Goal: Contribute content: Contribute content

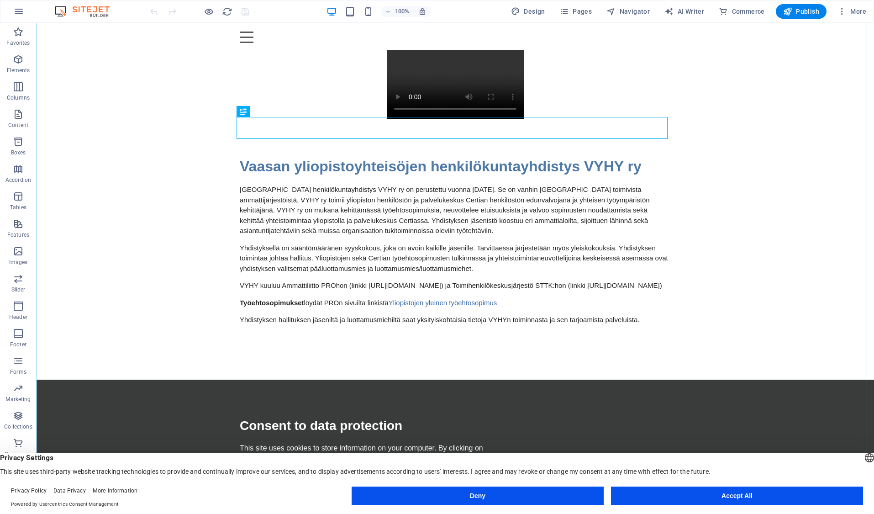
scroll to position [91, 0]
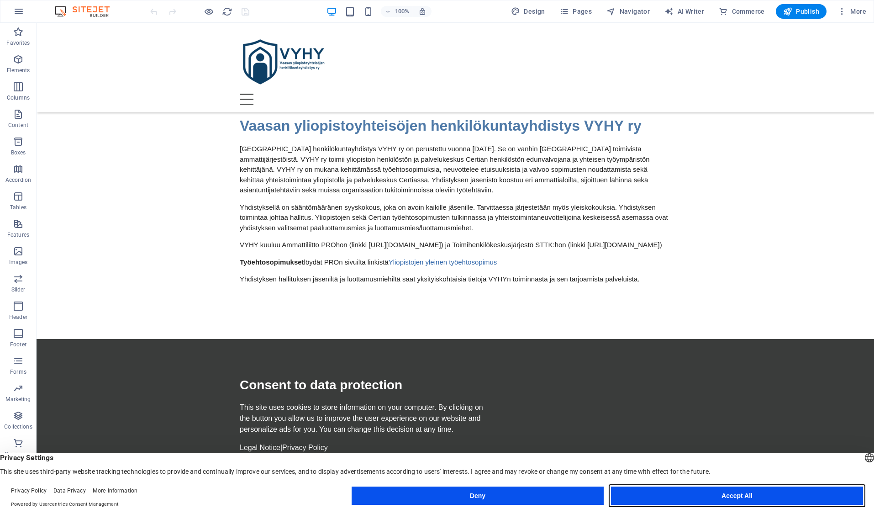
click at [727, 495] on button "Accept All" at bounding box center [737, 495] width 252 height 18
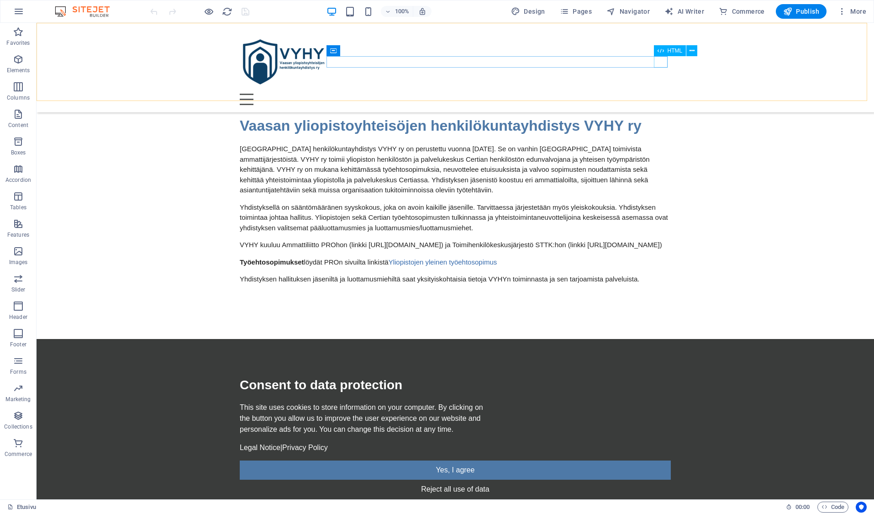
click at [660, 94] on div at bounding box center [455, 99] width 431 height 11
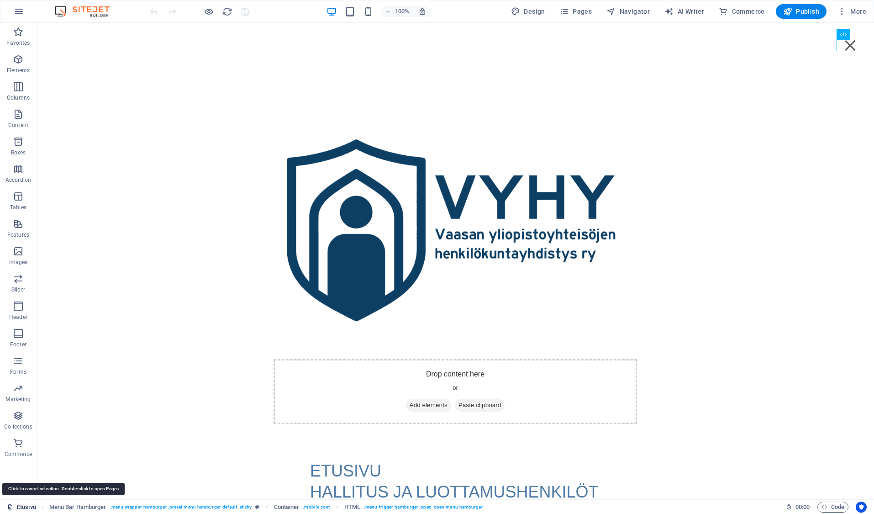
click at [28, 506] on link "Etusivu" at bounding box center [21, 506] width 29 height 11
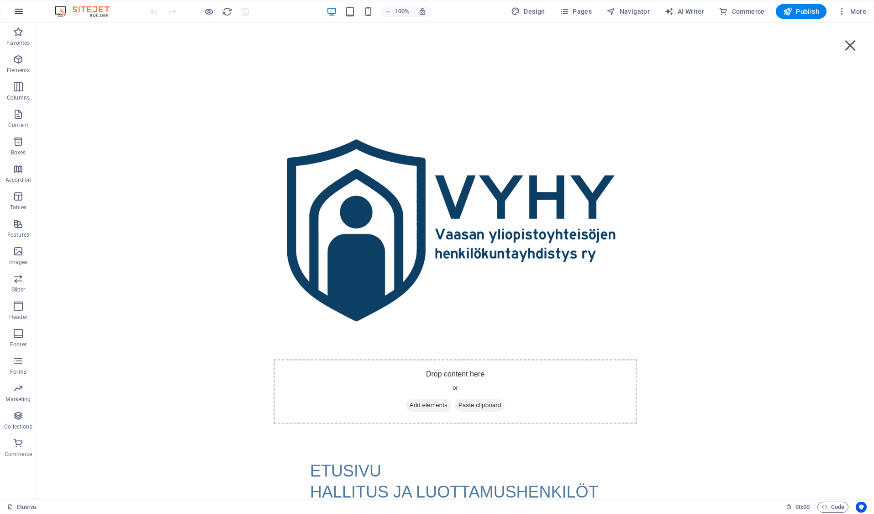
click at [18, 12] on icon "button" at bounding box center [18, 11] width 11 height 11
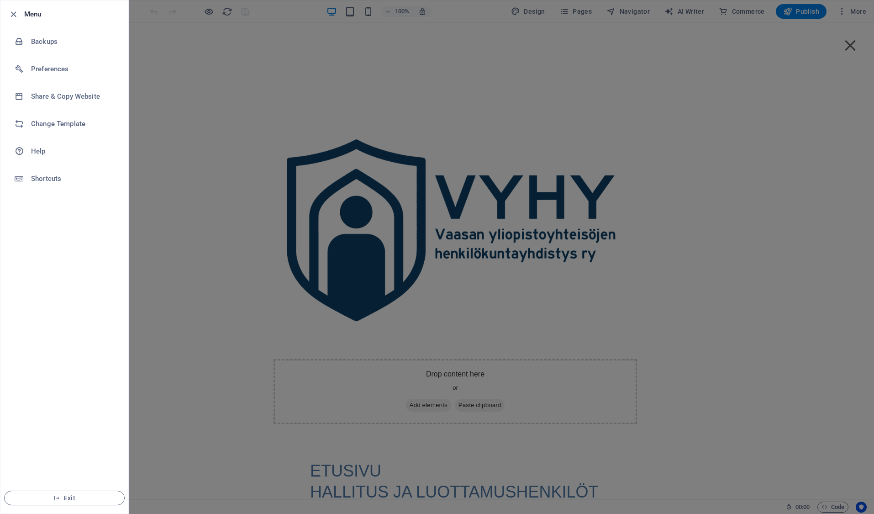
click at [28, 13] on h6 "Menu" at bounding box center [72, 14] width 97 height 11
click at [13, 13] on icon "button" at bounding box center [13, 14] width 10 height 10
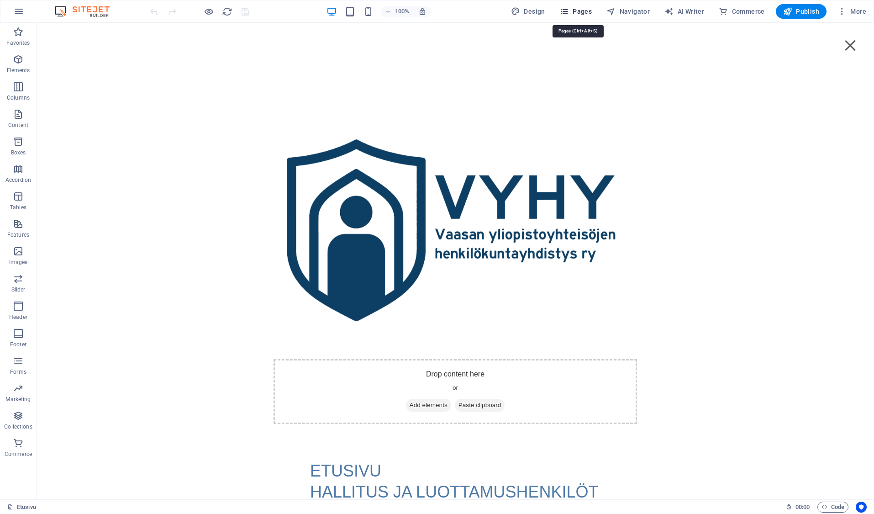
click at [580, 11] on span "Pages" at bounding box center [576, 11] width 32 height 9
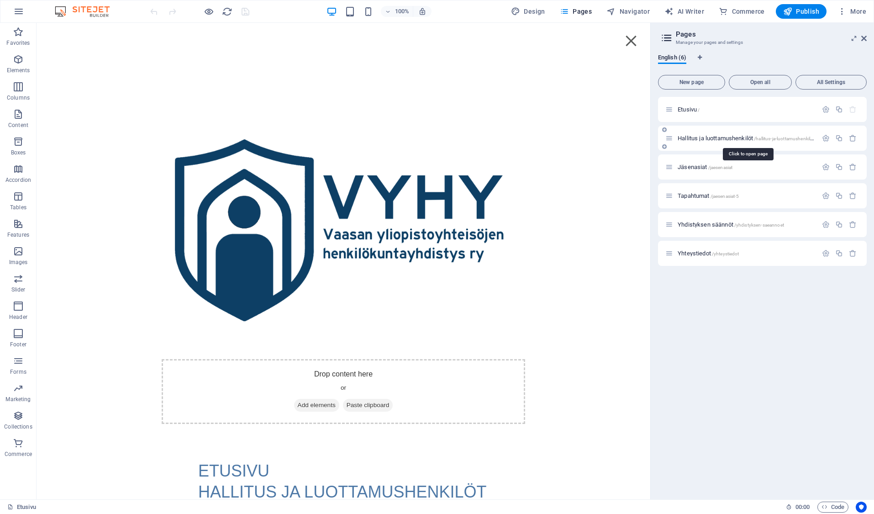
click at [724, 138] on span "Hallitus ja luottamushenkilöt /hallitus-ja-luottamushenkiloet" at bounding box center [746, 138] width 139 height 7
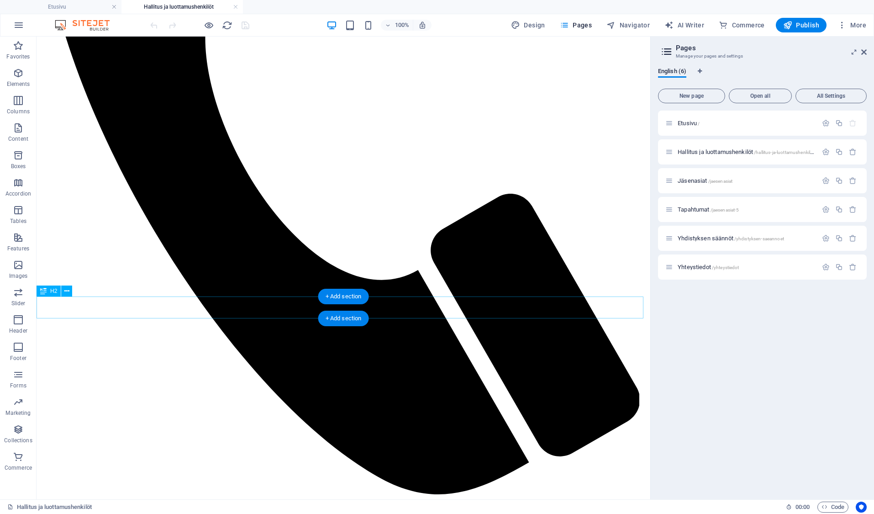
scroll to position [407, 0]
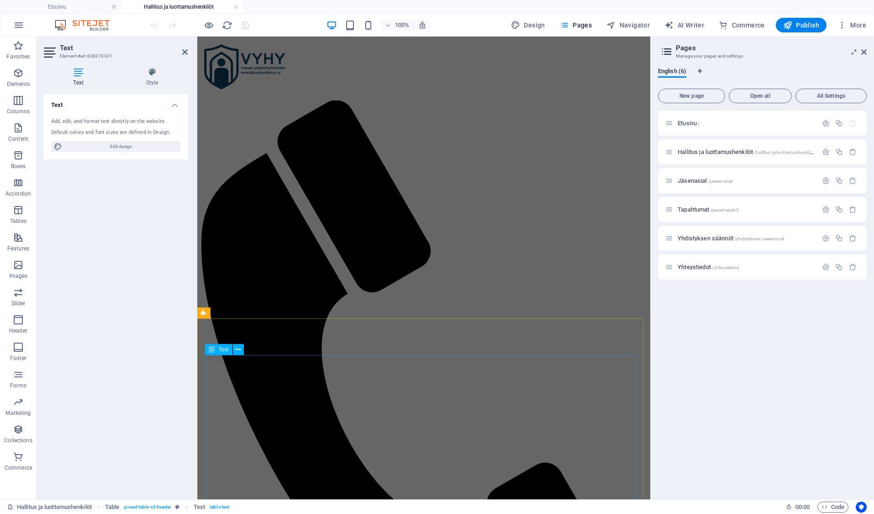
scroll to position [0, 0]
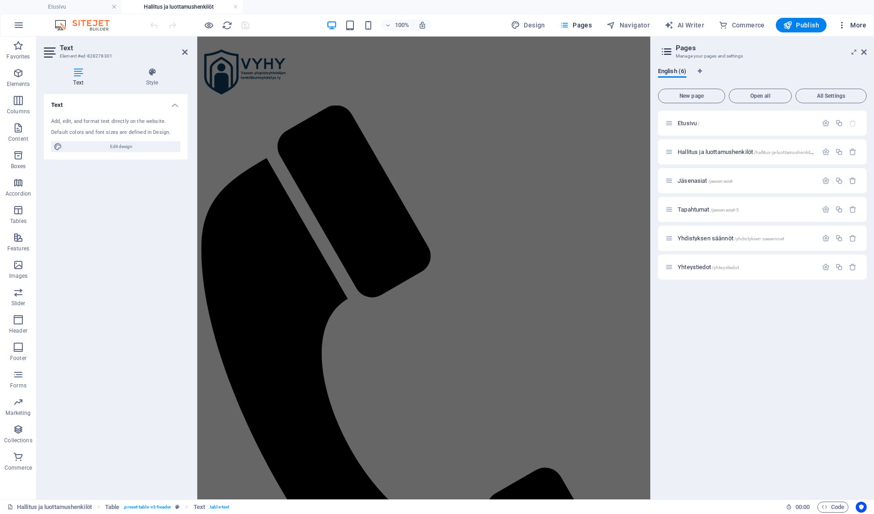
click at [856, 24] on span "More" at bounding box center [851, 25] width 29 height 9
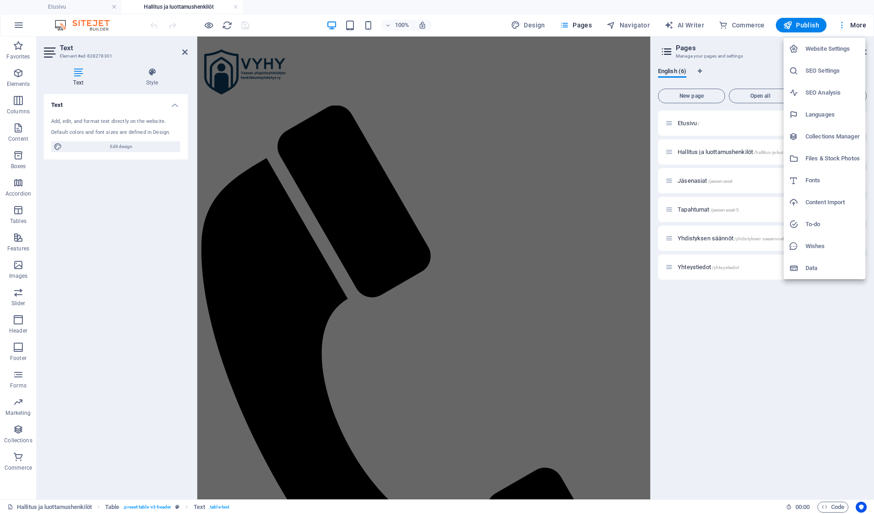
click at [856, 24] on div at bounding box center [437, 257] width 874 height 514
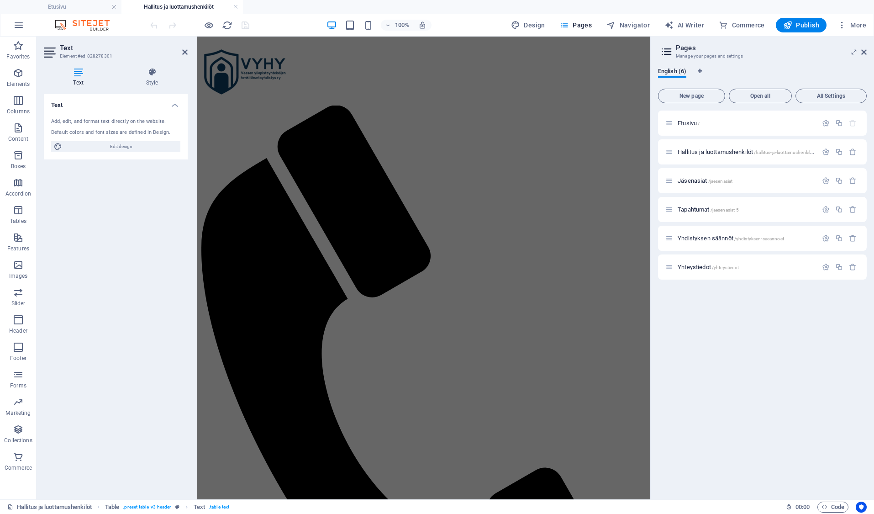
click at [245, 23] on div at bounding box center [199, 25] width 102 height 15
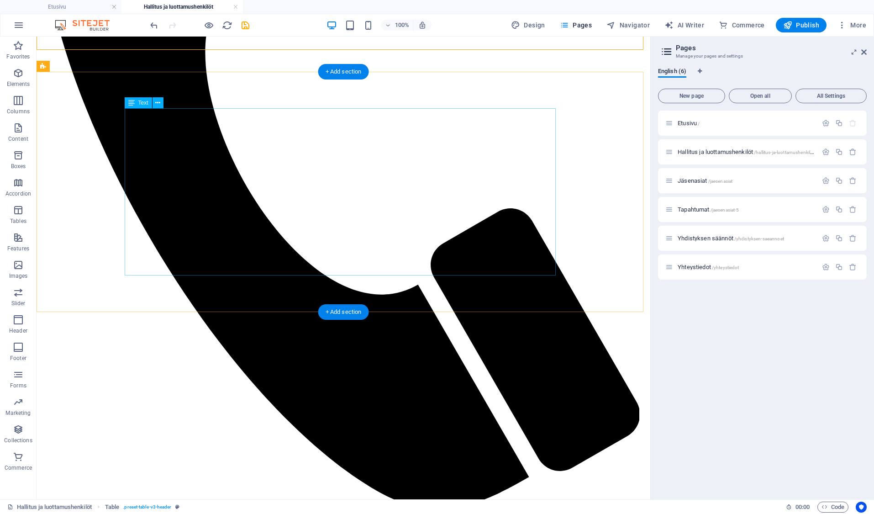
scroll to position [407, 0]
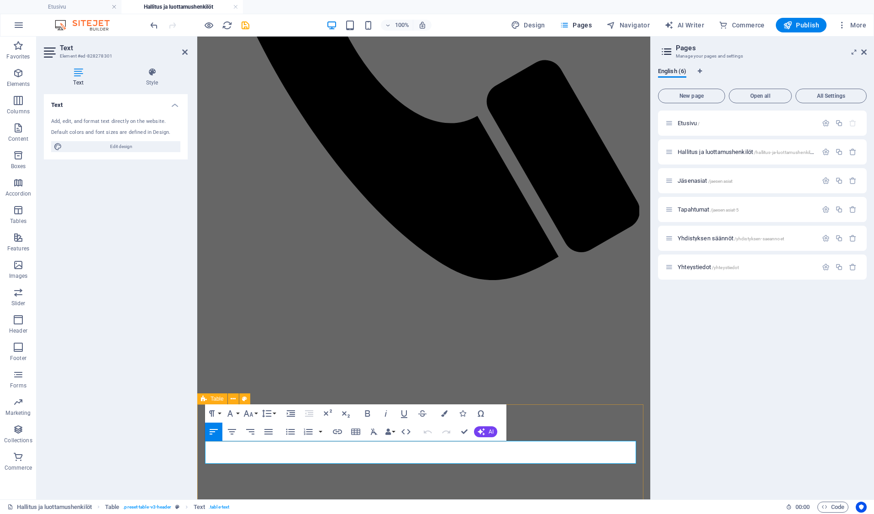
scroll to position [408, 0]
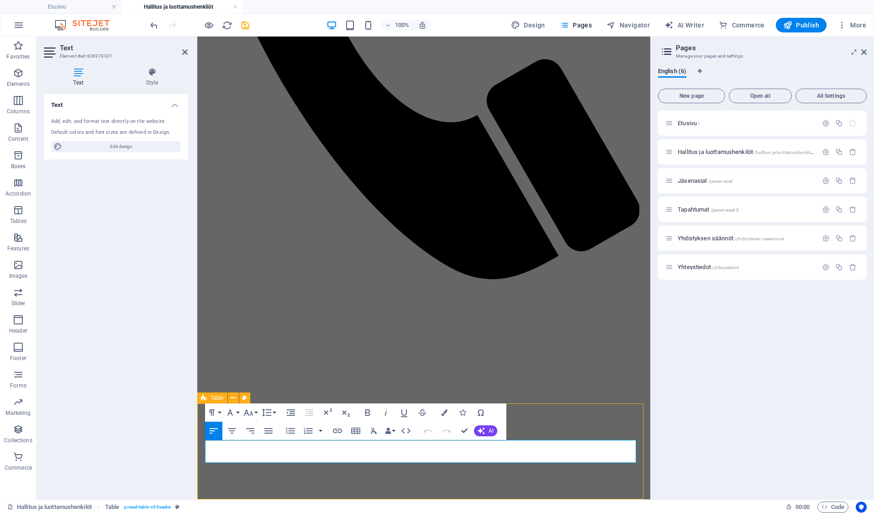
scroll to position [407, 0]
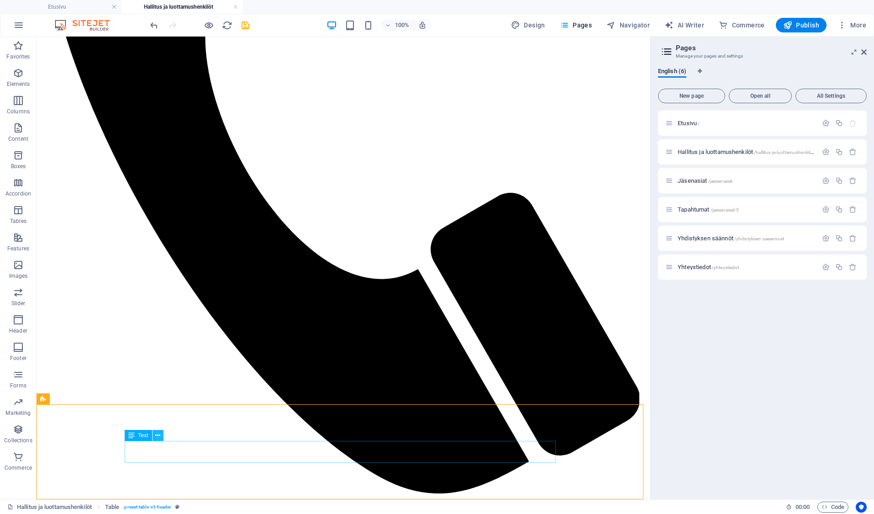
click at [157, 434] on icon at bounding box center [157, 435] width 5 height 10
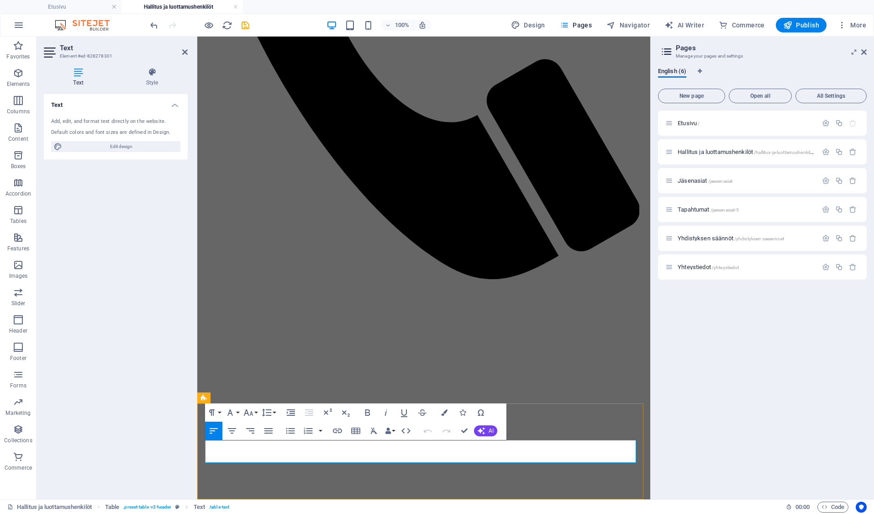
click at [152, 220] on div "Text Add, edit, and format text directly on the website. Default colors and fon…" at bounding box center [116, 293] width 144 height 398
click at [554, 55] on div "Drop content here or Add elements Paste clipboard etusivu hallitus ja luottamus…" at bounding box center [424, 350] width 446 height 1437
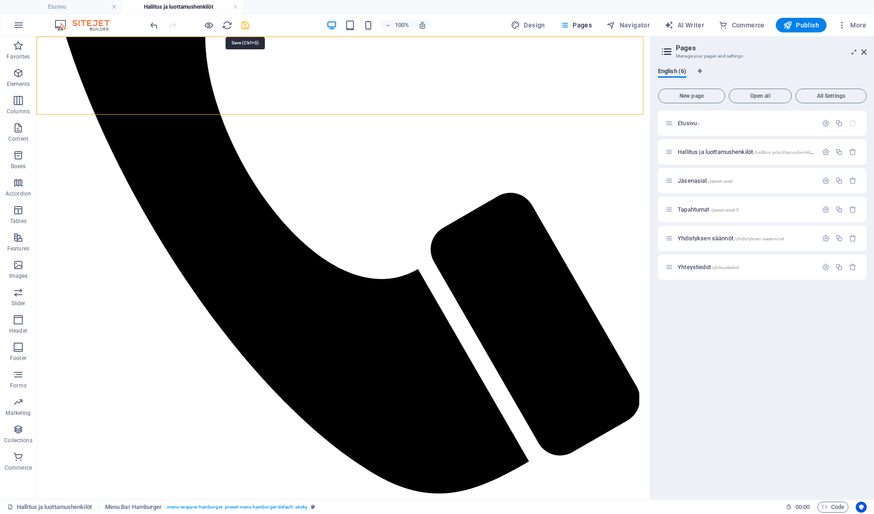
click at [244, 25] on icon "save" at bounding box center [245, 25] width 10 height 10
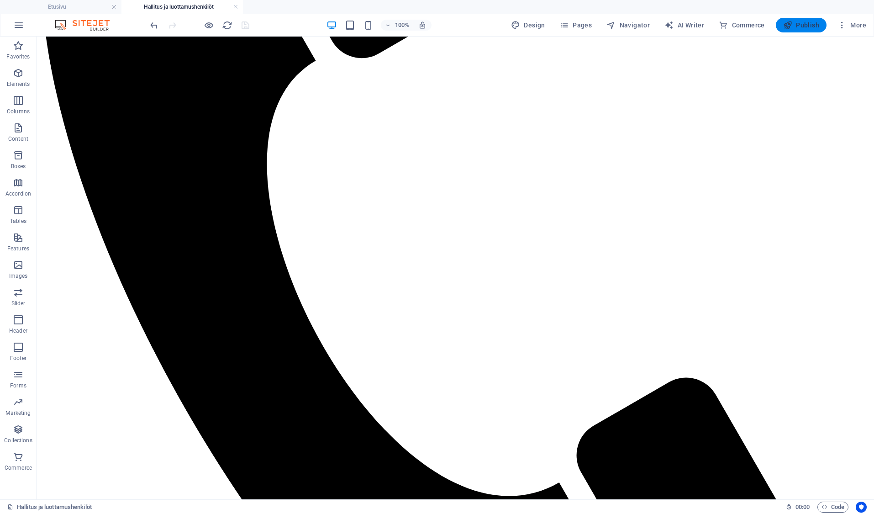
click at [803, 26] on span "Publish" at bounding box center [801, 25] width 36 height 9
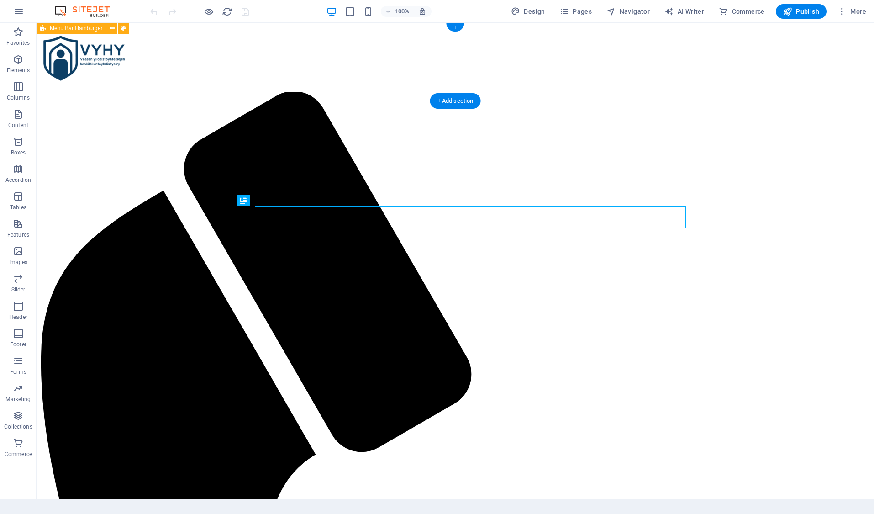
scroll to position [355, 0]
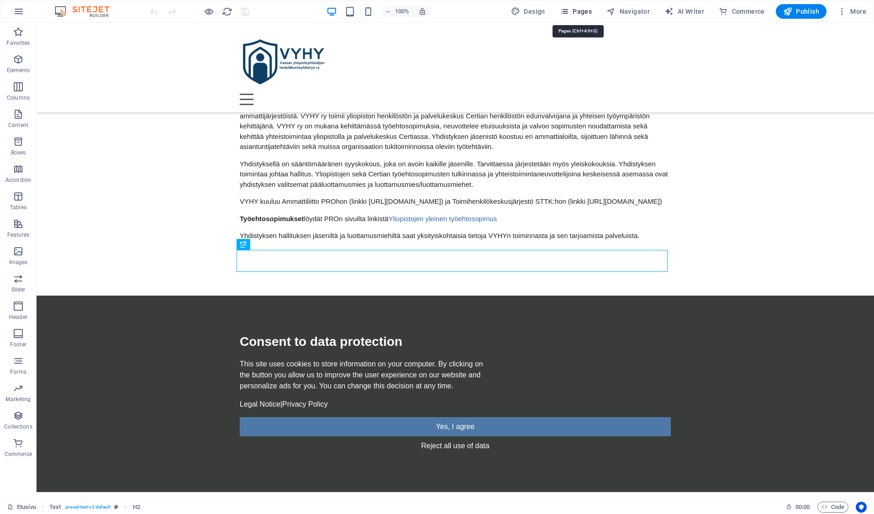
click at [579, 11] on span "Pages" at bounding box center [576, 11] width 32 height 9
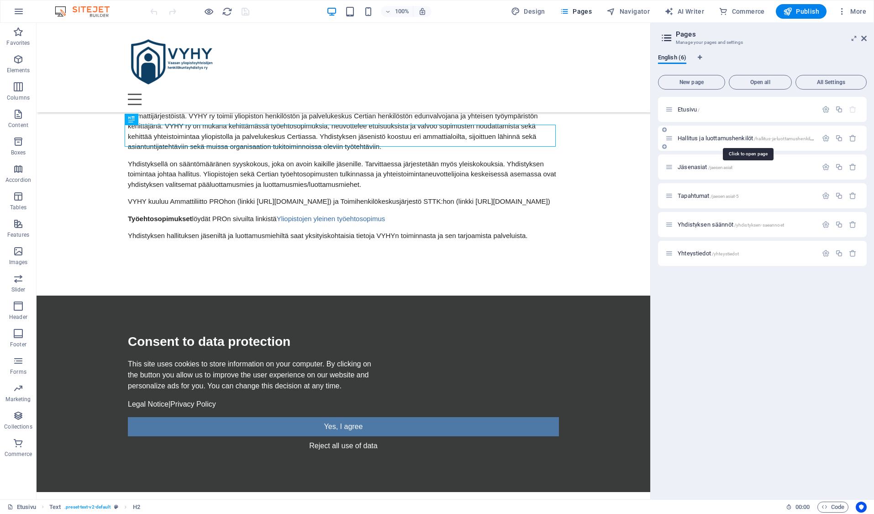
click at [698, 140] on span "Hallitus ja luottamushenkilöt /hallitus-ja-luottamushenkiloet" at bounding box center [746, 138] width 139 height 7
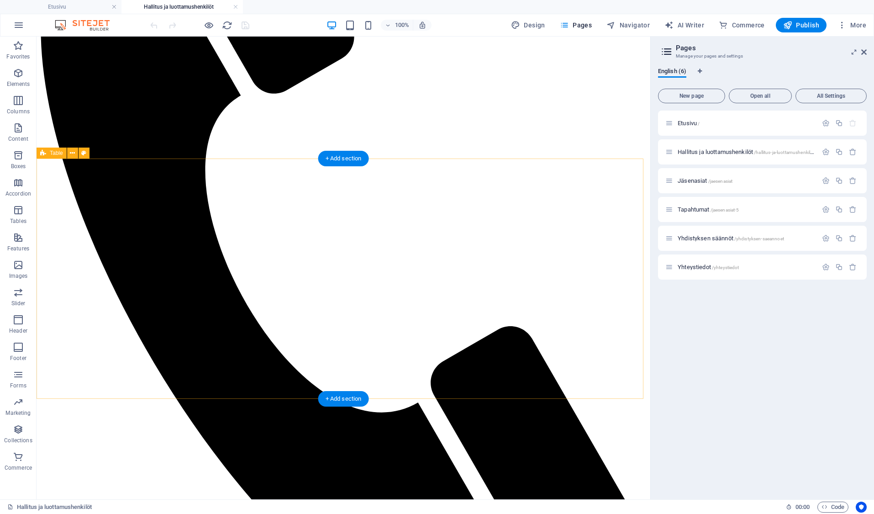
scroll to position [320, 0]
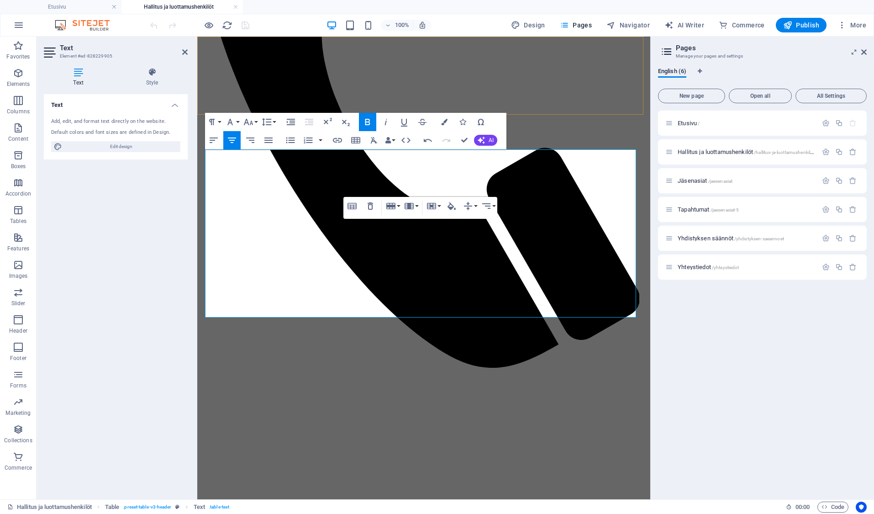
click at [569, 53] on div "Drop content here or Add elements Paste clipboard etusivu hallitus ja luottamus…" at bounding box center [424, 439] width 446 height 1437
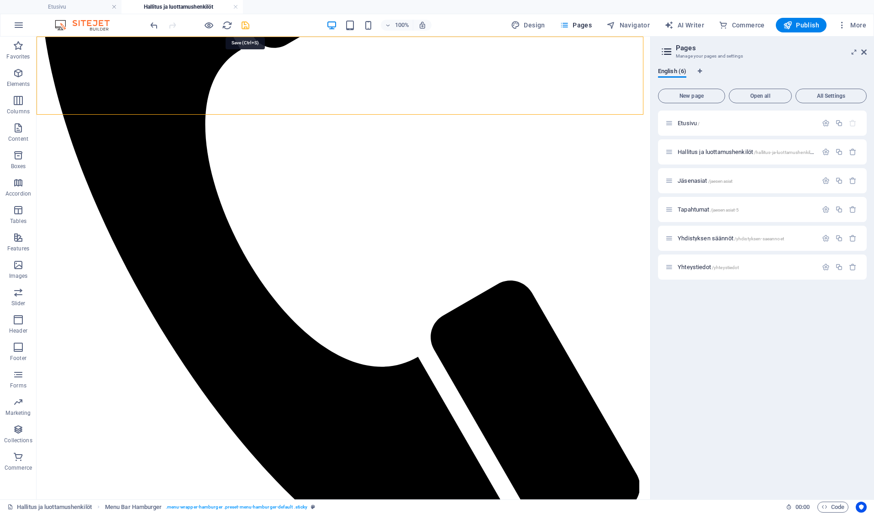
click at [243, 26] on icon "save" at bounding box center [245, 25] width 10 height 10
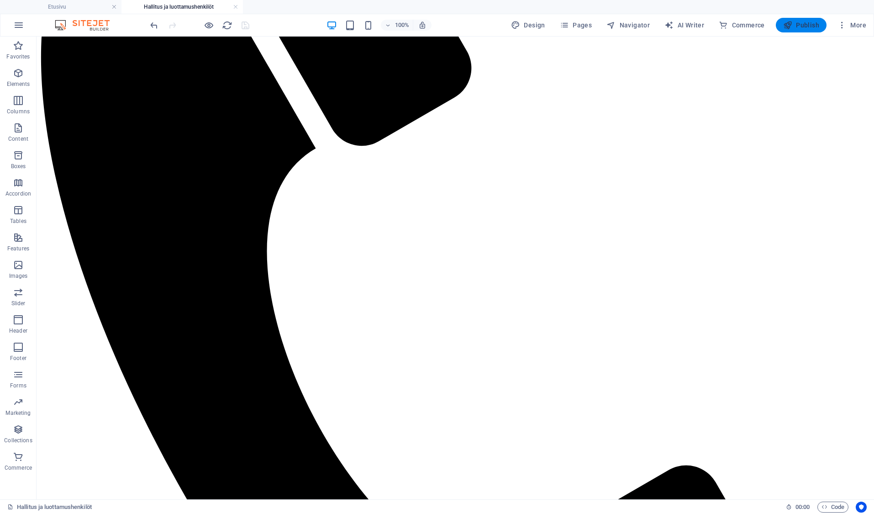
click at [811, 22] on span "Publish" at bounding box center [801, 25] width 36 height 9
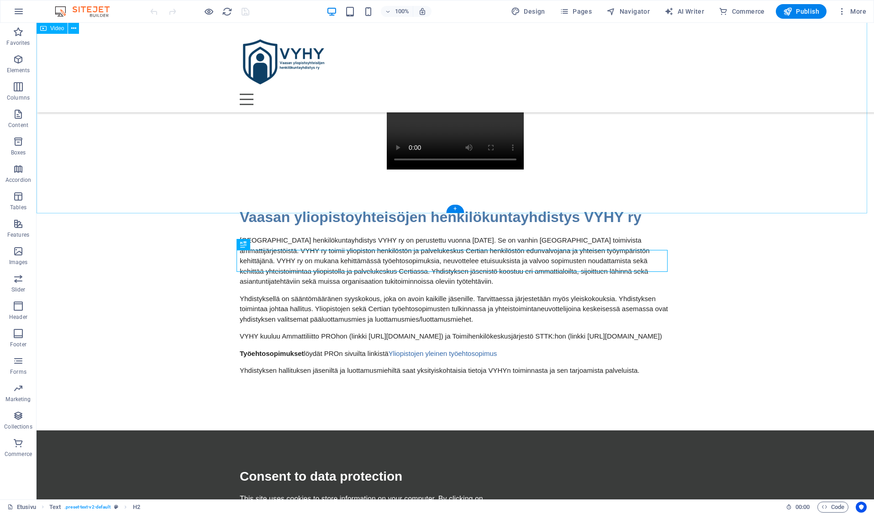
scroll to position [355, 0]
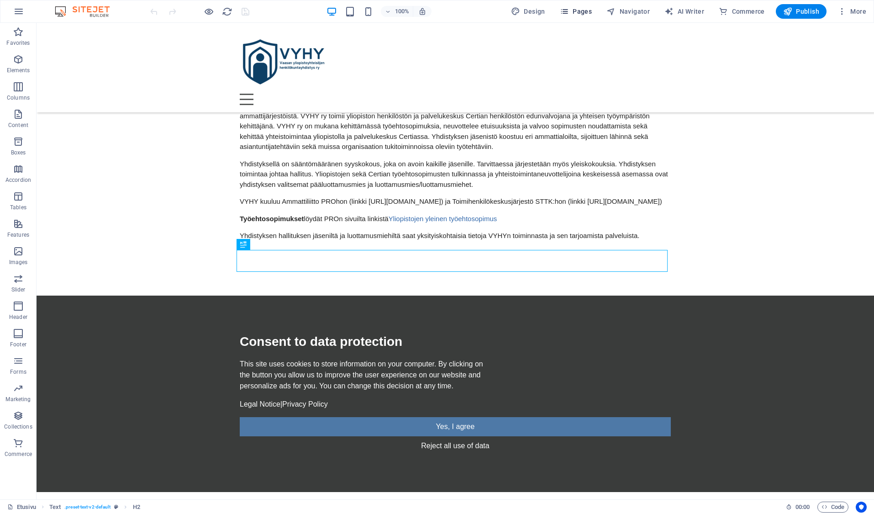
click at [583, 12] on span "Pages" at bounding box center [576, 11] width 32 height 9
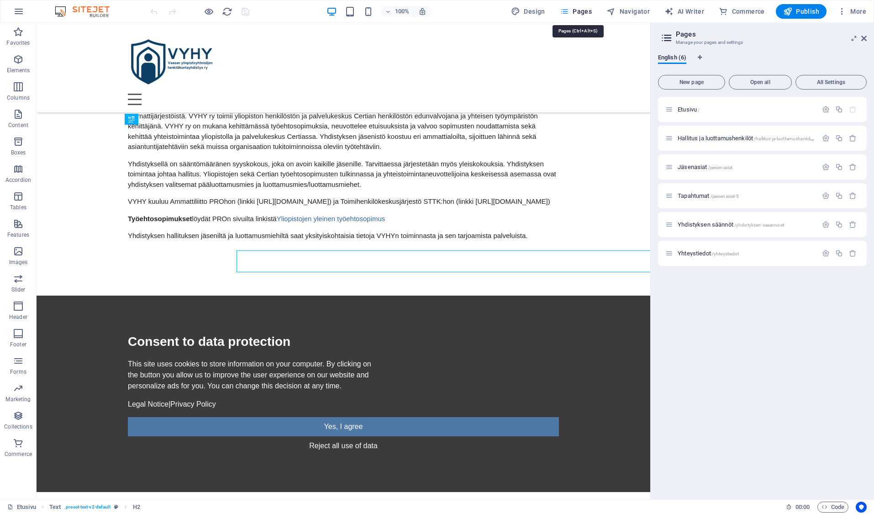
scroll to position [354, 0]
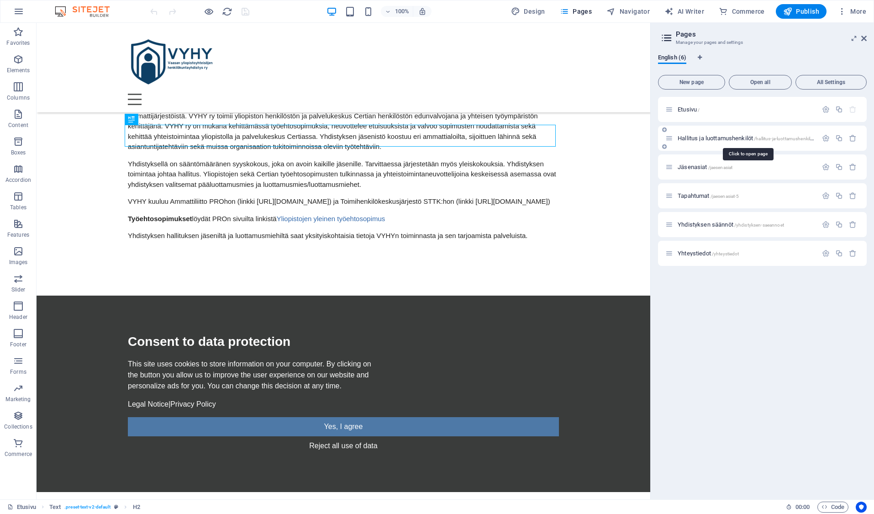
click at [697, 138] on span "Hallitus ja luottamushenkilöt /hallitus-ja-luottamushenkiloet" at bounding box center [746, 138] width 139 height 7
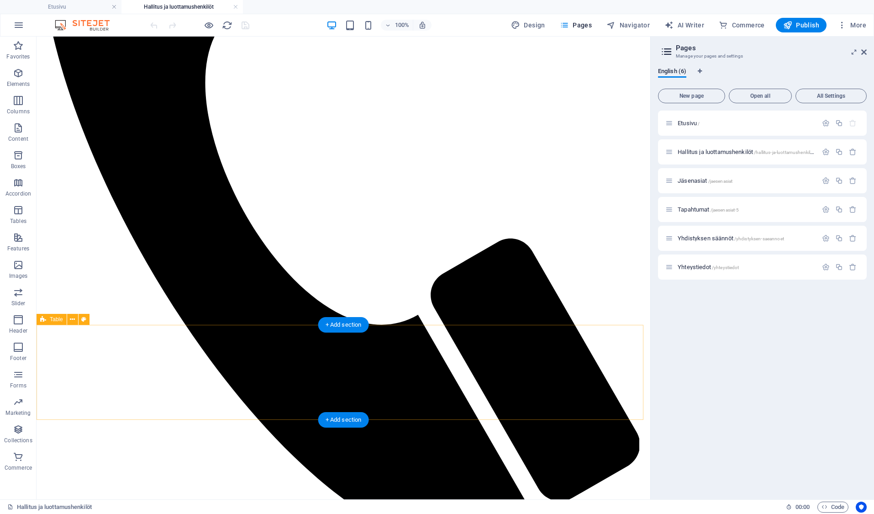
scroll to position [407, 0]
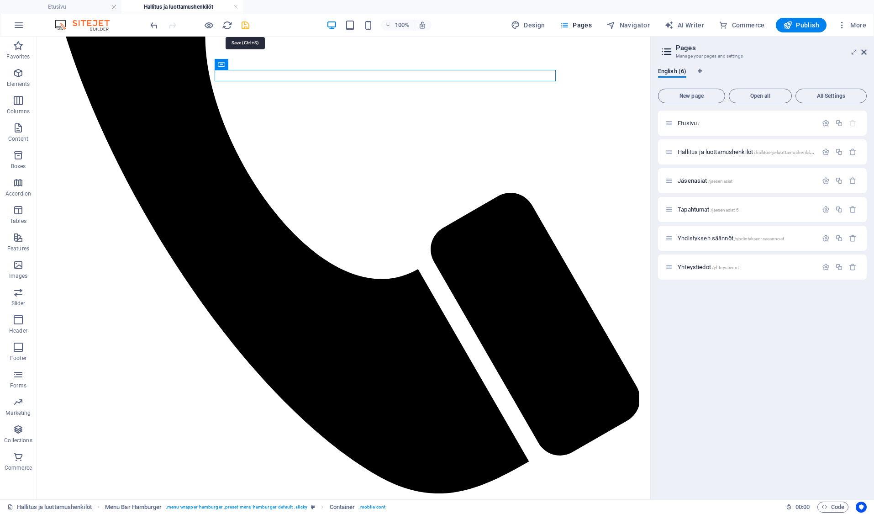
click at [246, 23] on icon "save" at bounding box center [245, 25] width 10 height 10
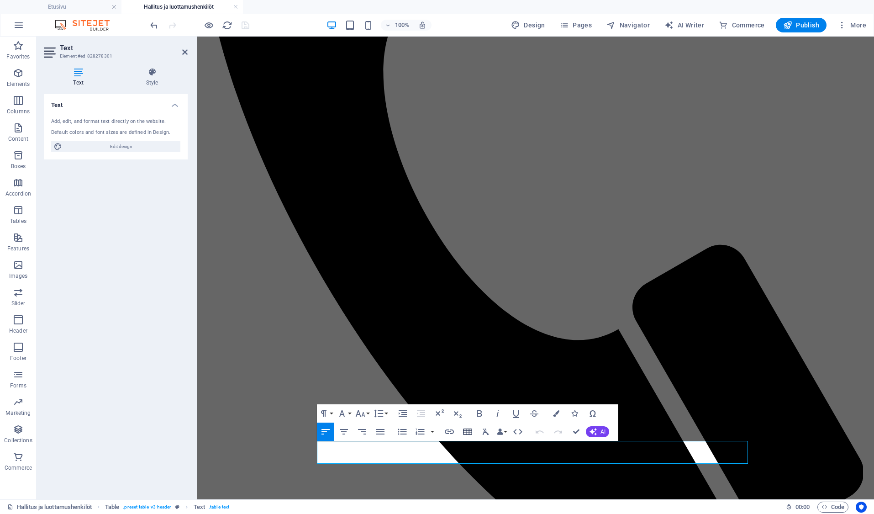
click at [470, 432] on icon "button" at bounding box center [467, 431] width 11 height 11
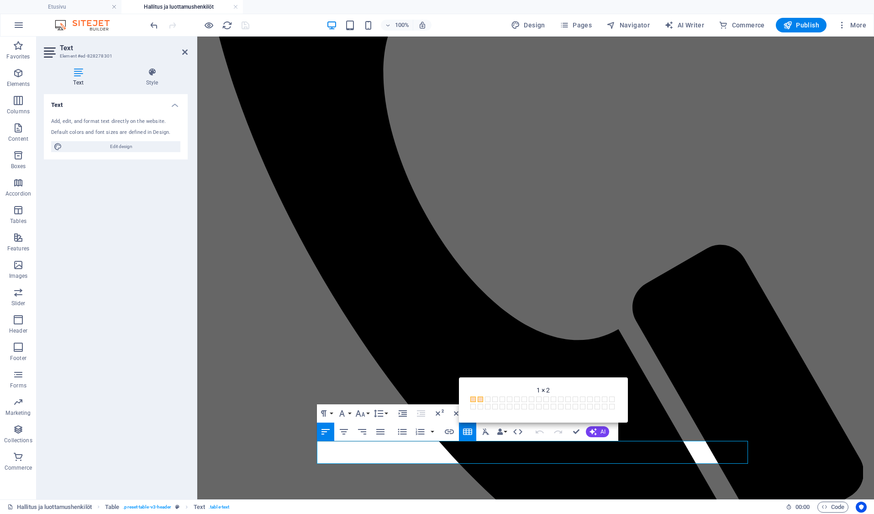
click at [480, 399] on span at bounding box center [479, 398] width 5 height 5
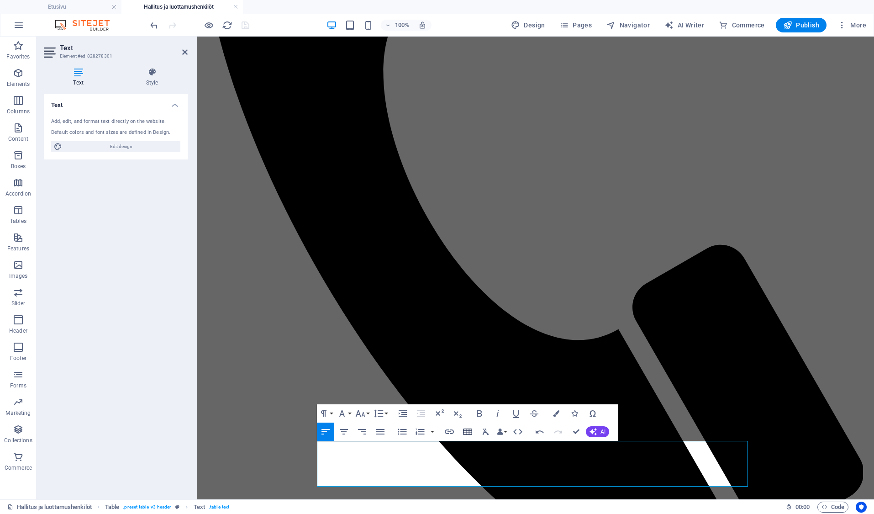
click at [466, 433] on icon "button" at bounding box center [467, 431] width 9 height 6
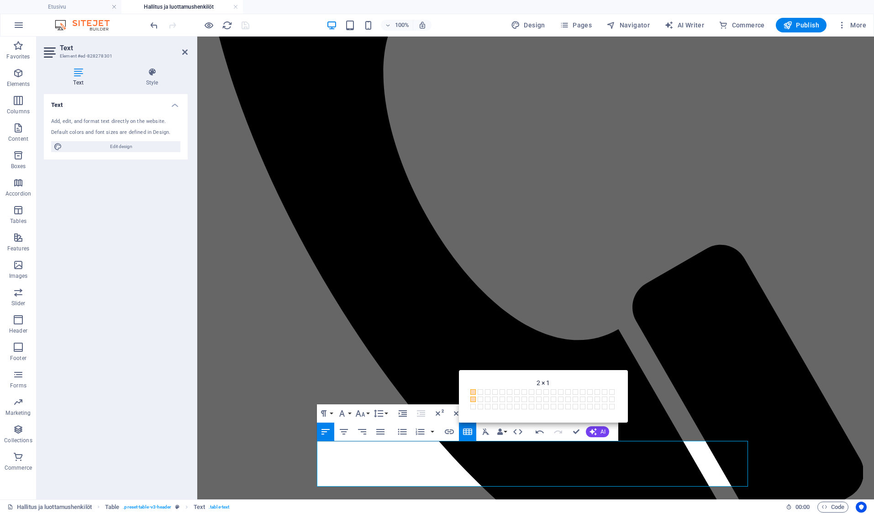
click at [474, 398] on span at bounding box center [472, 398] width 5 height 5
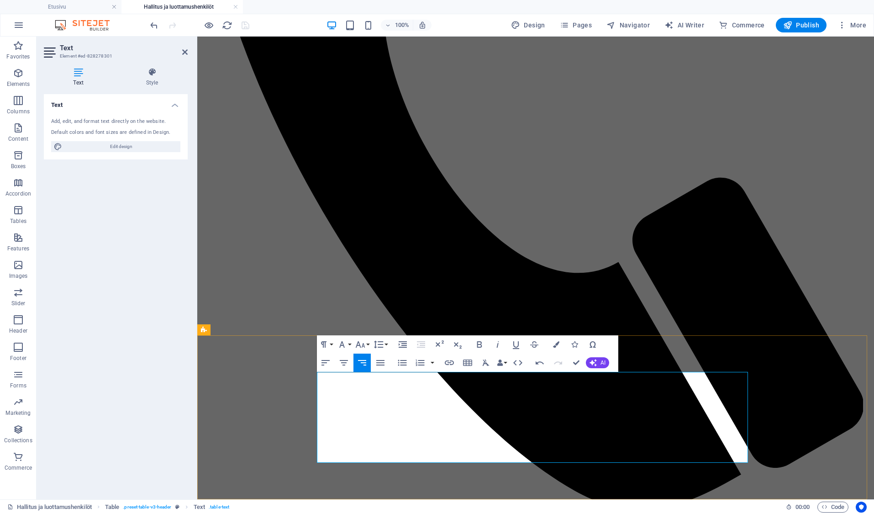
scroll to position [476, 0]
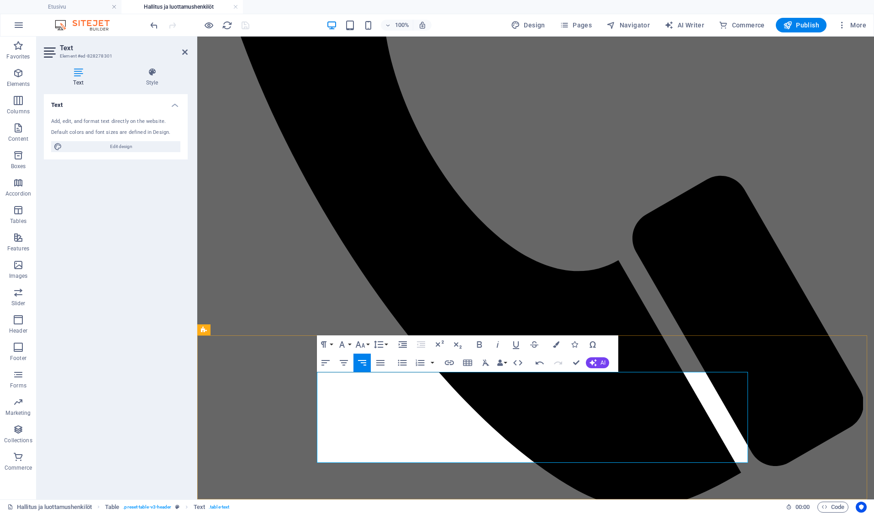
click at [194, 63] on div "Text Style Text Add, edit, and format text directly on the website. Default col…" at bounding box center [116, 279] width 158 height 439
click at [215, 62] on div "Drop content here or Add elements Paste clipboard etusivu hallitus ja luottamus…" at bounding box center [535, 431] width 669 height 1734
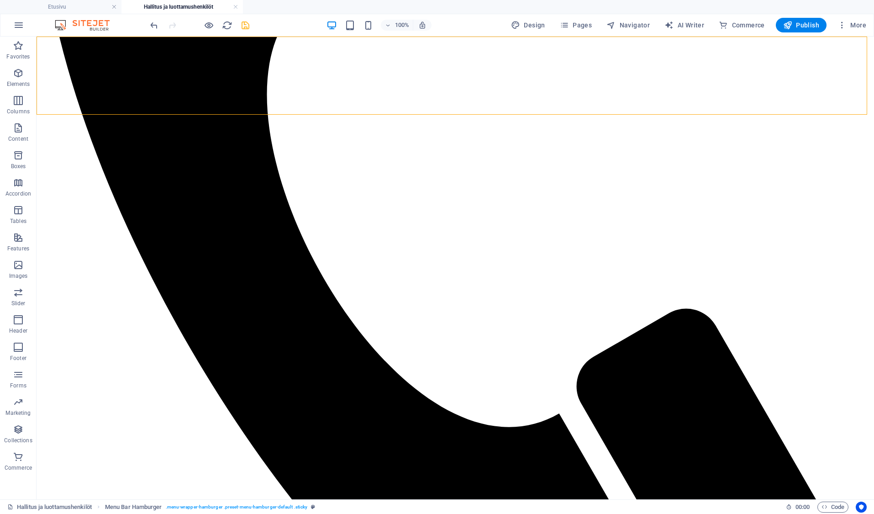
scroll to position [473, 0]
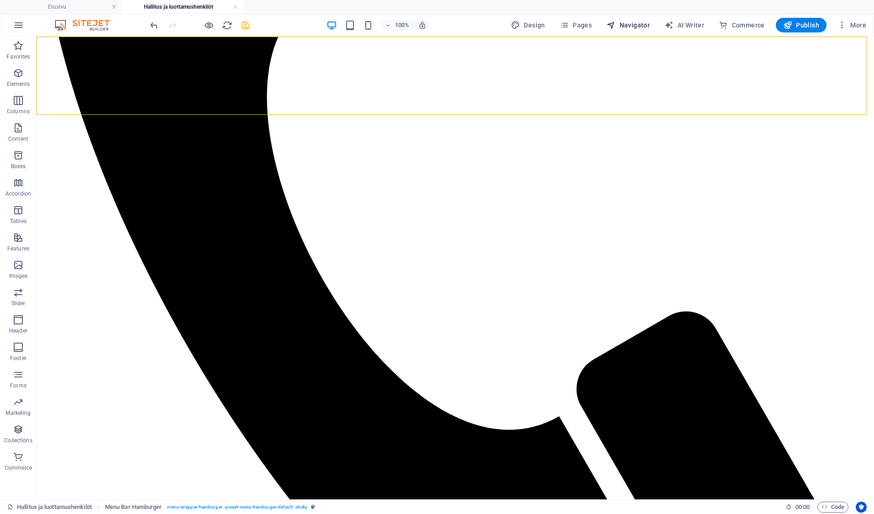
click at [631, 25] on span "Navigator" at bounding box center [627, 25] width 43 height 9
select select "13617572-en"
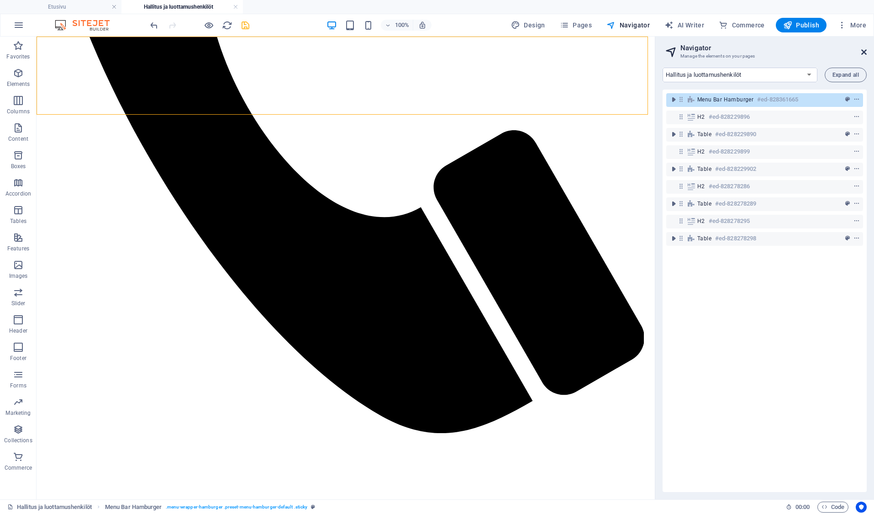
click at [864, 50] on icon at bounding box center [863, 51] width 5 height 7
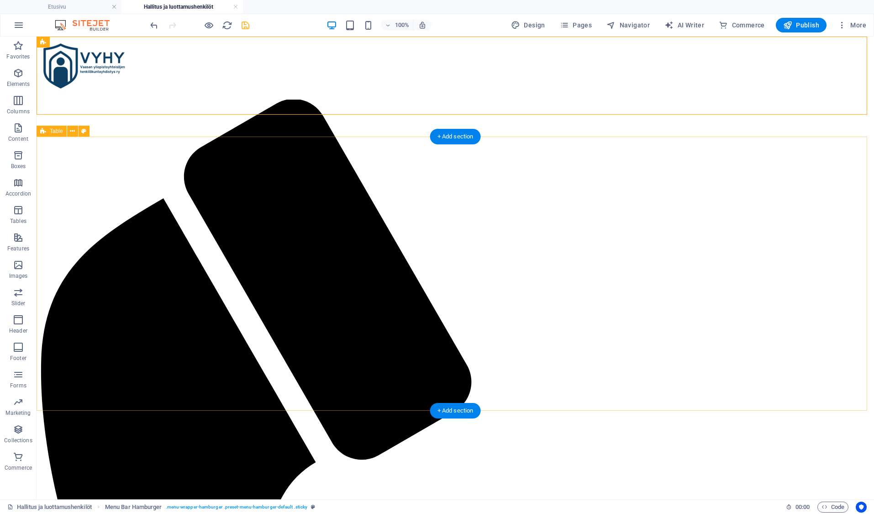
scroll to position [0, 0]
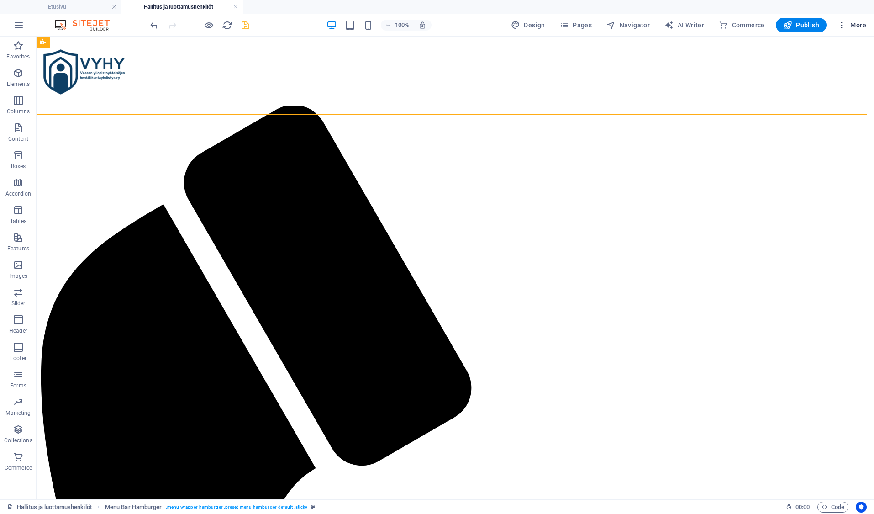
click at [844, 27] on icon "button" at bounding box center [841, 25] width 9 height 9
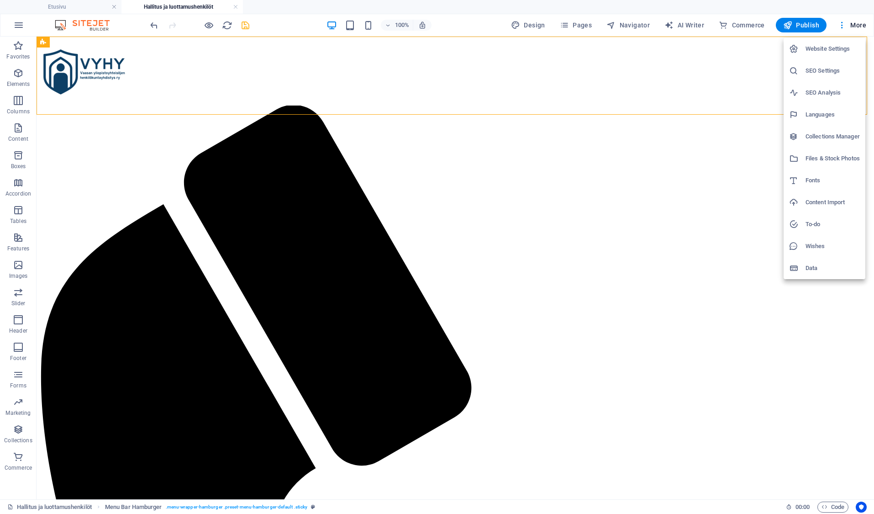
click at [783, 4] on div at bounding box center [437, 257] width 874 height 514
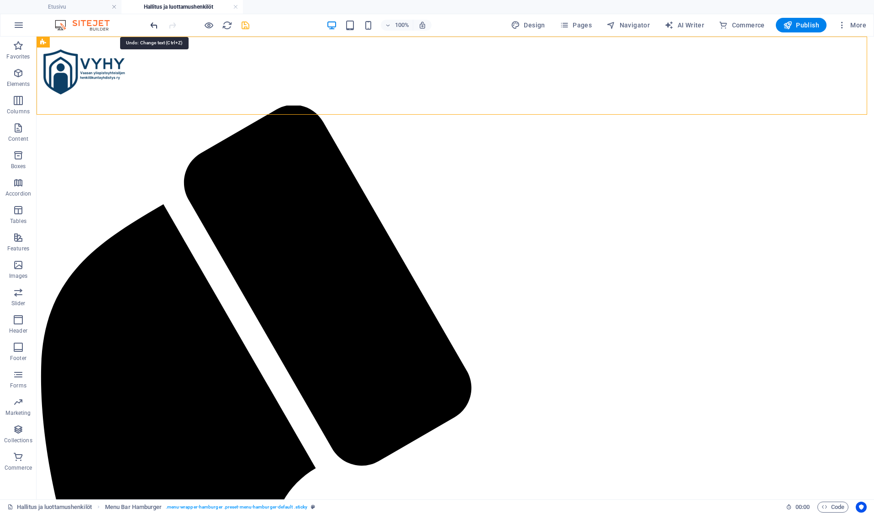
click at [153, 22] on icon "undo" at bounding box center [154, 25] width 10 height 10
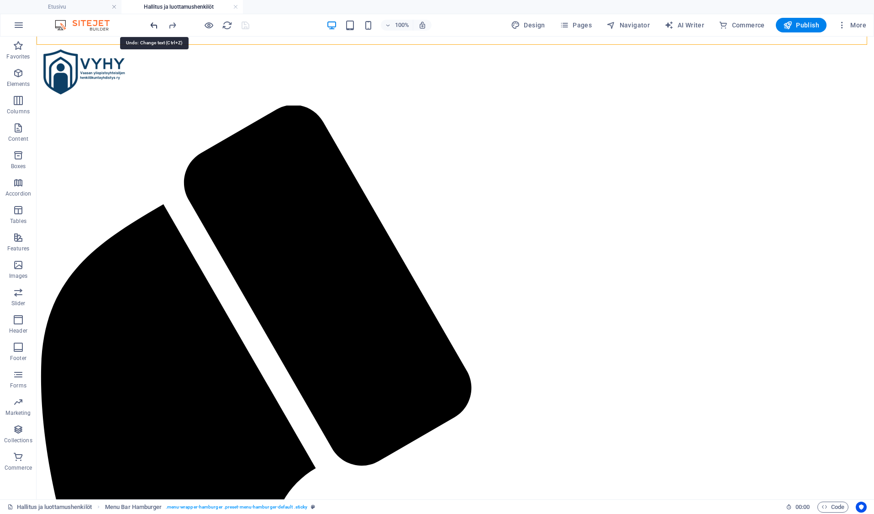
scroll to position [407, 0]
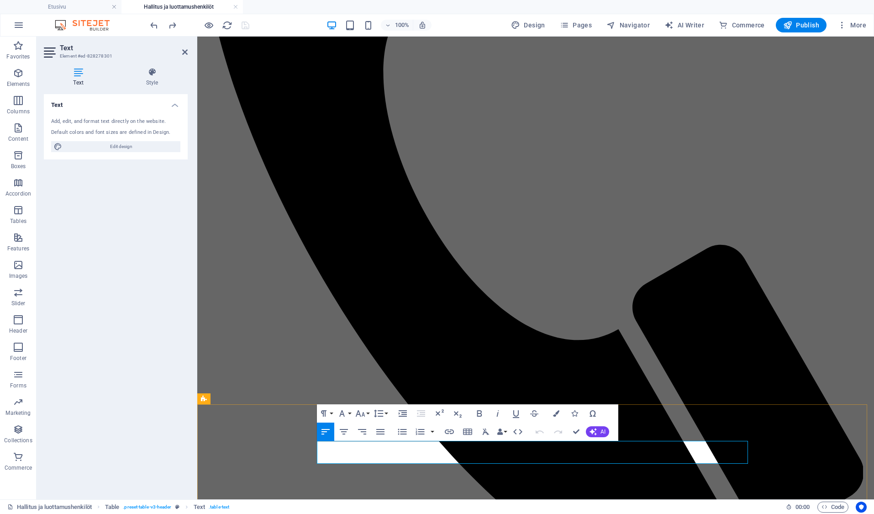
click at [404, 419] on button "Row" at bounding box center [397, 419] width 17 height 18
click at [414, 451] on link "Insert row below" at bounding box center [424, 451] width 70 height 14
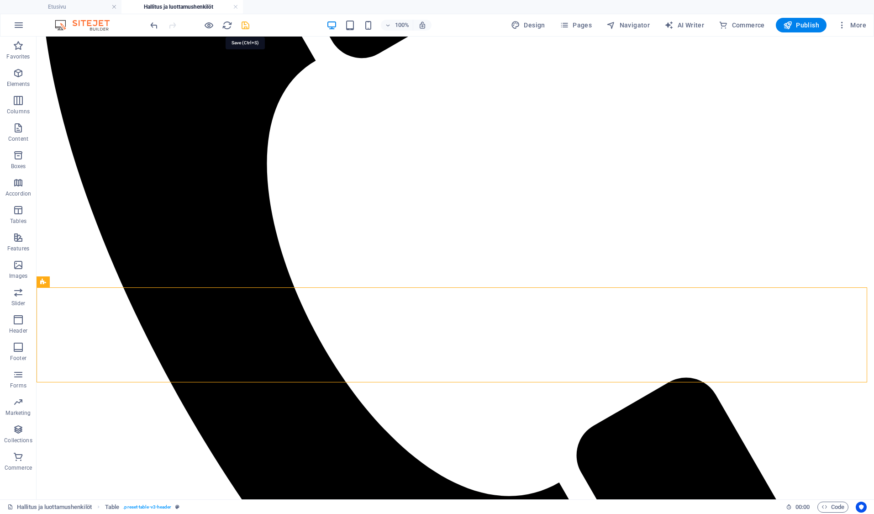
click at [244, 24] on icon "save" at bounding box center [245, 25] width 10 height 10
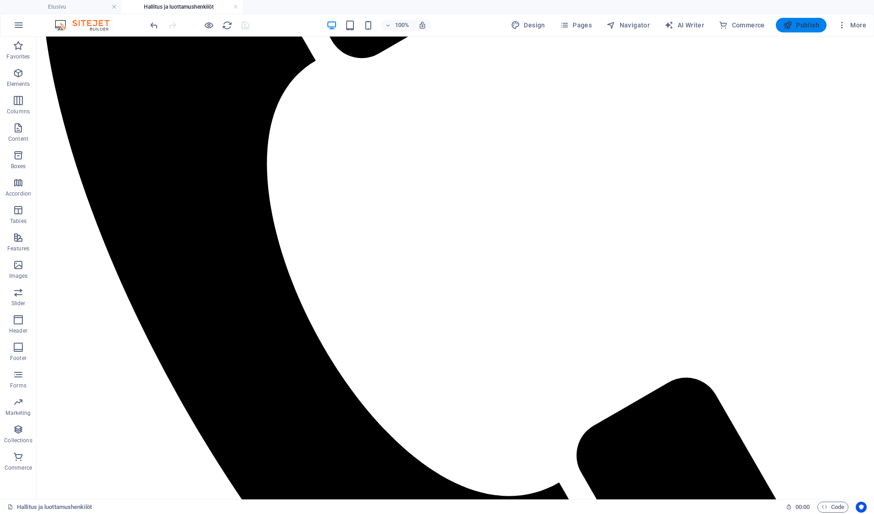
click at [785, 26] on icon "button" at bounding box center [787, 25] width 9 height 9
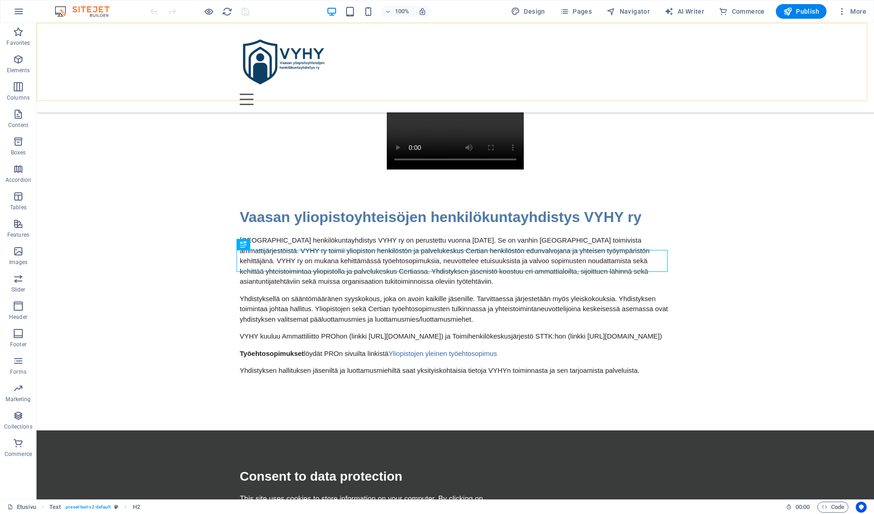
scroll to position [355, 0]
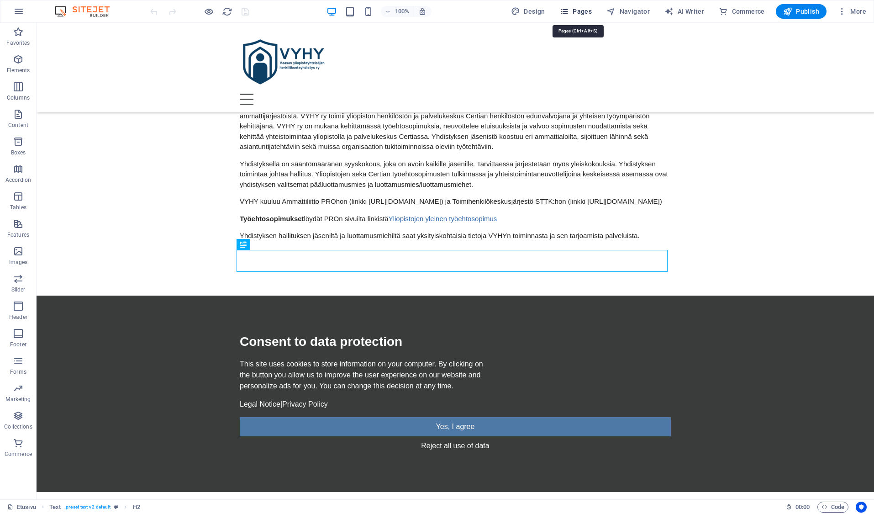
click at [591, 12] on span "Pages" at bounding box center [576, 11] width 32 height 9
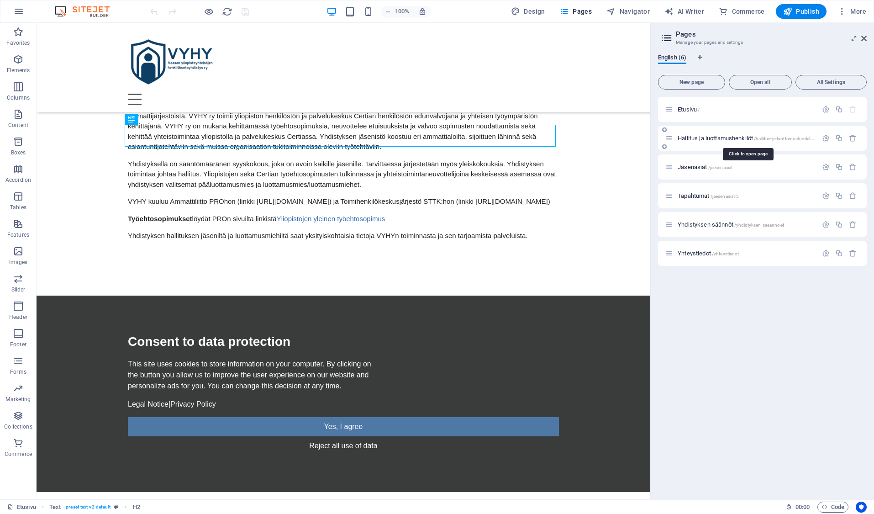
click at [733, 137] on span "Hallitus ja luottamushenkilöt /hallitus-ja-luottamushenkiloet" at bounding box center [746, 138] width 139 height 7
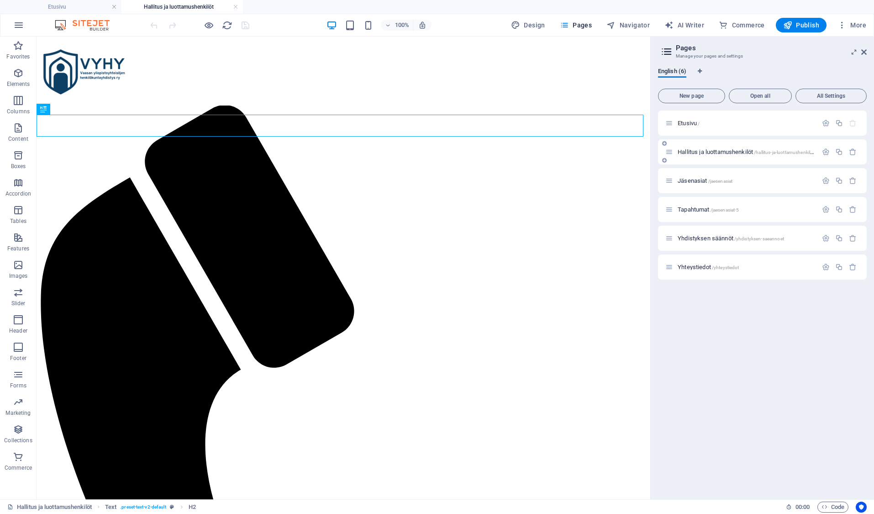
scroll to position [0, 0]
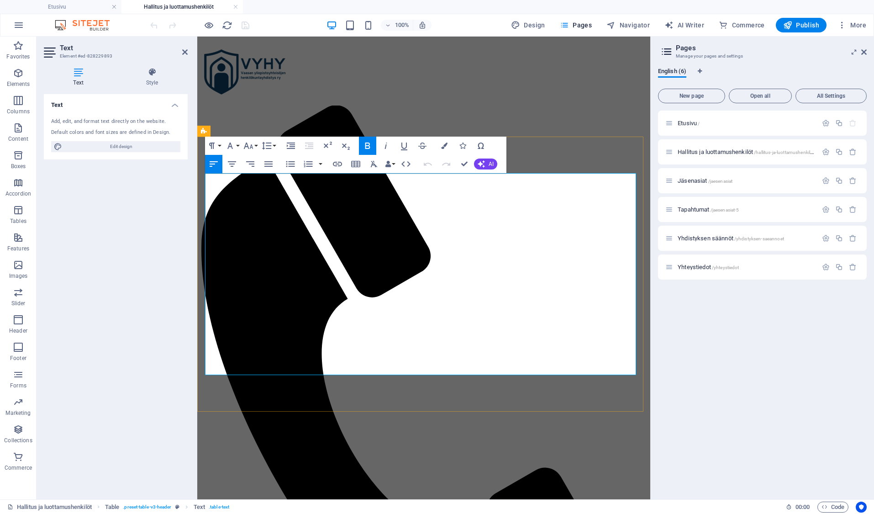
drag, startPoint x: 508, startPoint y: 184, endPoint x: 468, endPoint y: 184, distance: 39.7
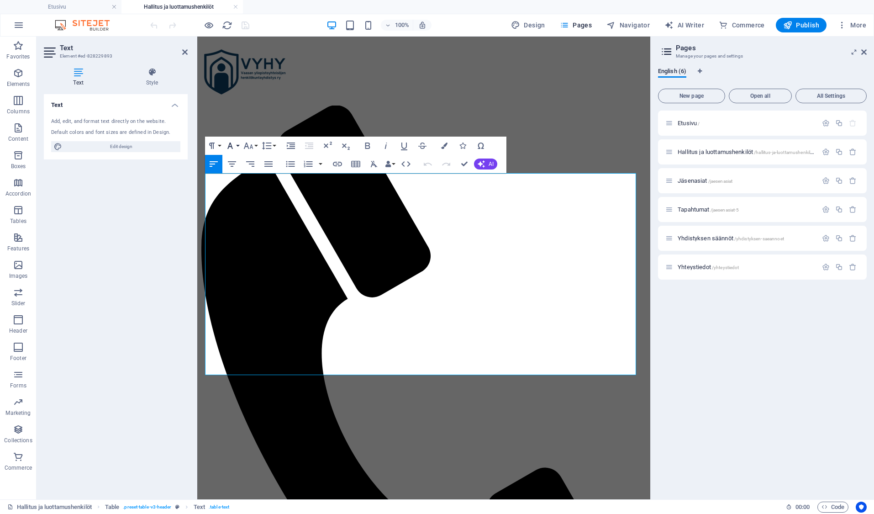
click at [238, 144] on button "Font Family" at bounding box center [231, 145] width 17 height 18
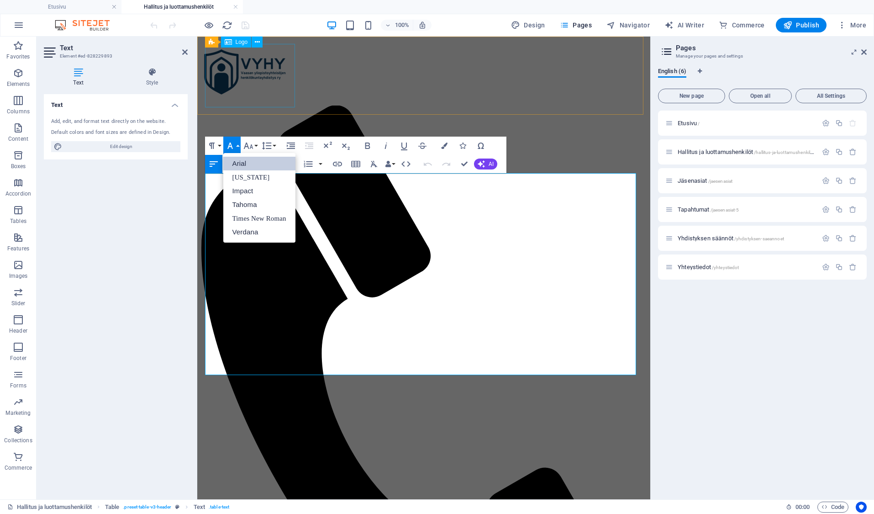
click at [283, 103] on div at bounding box center [424, 72] width 446 height 65
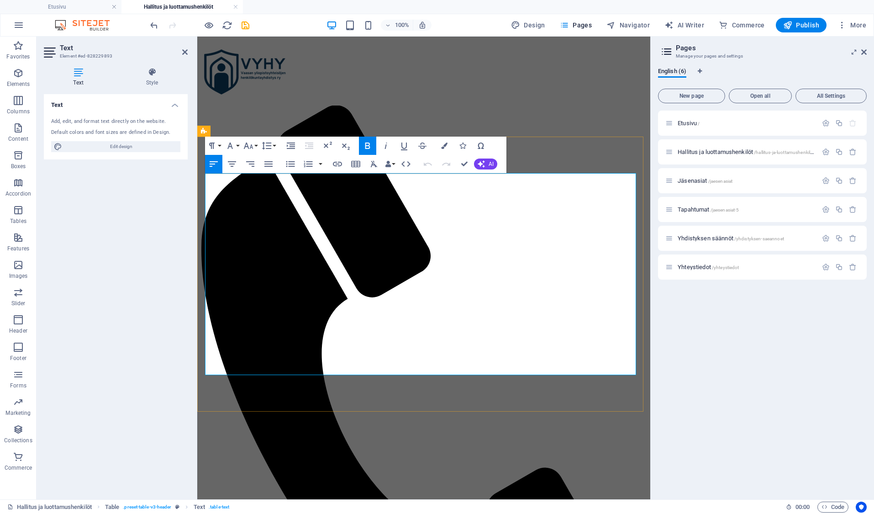
drag, startPoint x: 506, startPoint y: 184, endPoint x: 470, endPoint y: 185, distance: 36.1
drag, startPoint x: 518, startPoint y: 205, endPoint x: 466, endPoint y: 207, distance: 52.1
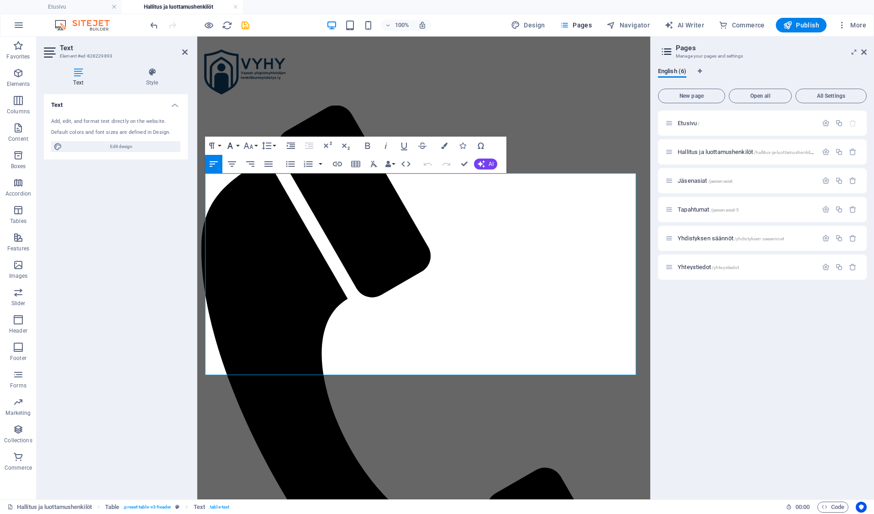
click at [237, 146] on button "Font Family" at bounding box center [231, 145] width 17 height 18
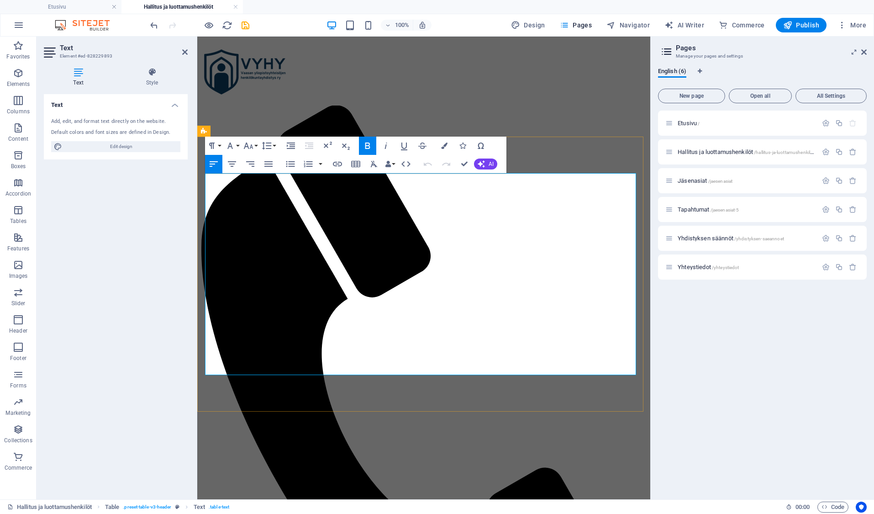
drag, startPoint x: 520, startPoint y: 228, endPoint x: 468, endPoint y: 227, distance: 52.5
click at [237, 143] on button "Font Family" at bounding box center [231, 145] width 17 height 18
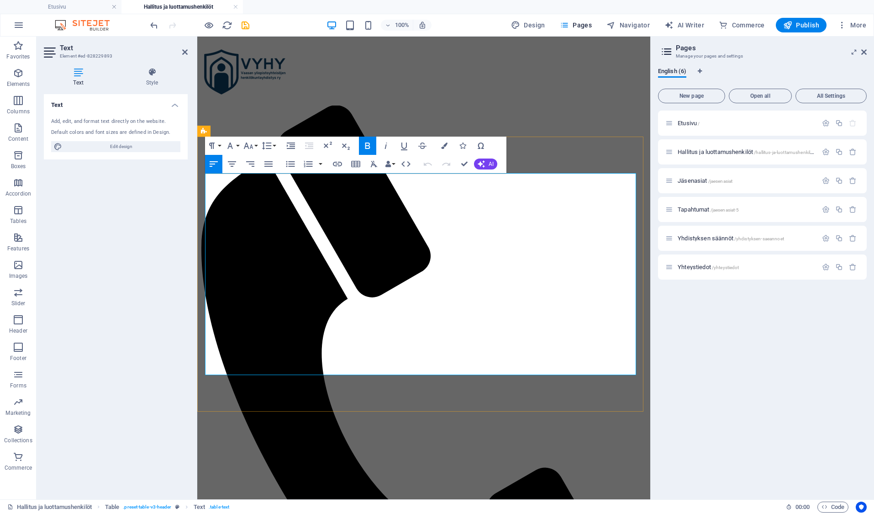
drag, startPoint x: 517, startPoint y: 207, endPoint x: 468, endPoint y: 205, distance: 48.9
click at [257, 145] on button "Font Size" at bounding box center [249, 145] width 17 height 18
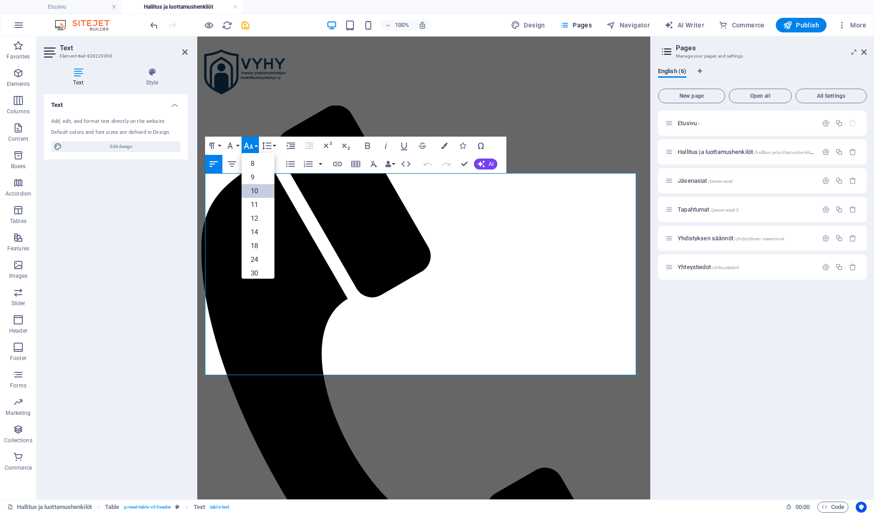
click at [257, 191] on link "10" at bounding box center [257, 191] width 33 height 14
click at [255, 146] on button "Font Size" at bounding box center [249, 145] width 17 height 18
click at [257, 194] on link "14" at bounding box center [257, 194] width 33 height 14
click at [256, 146] on button "Font Size" at bounding box center [249, 145] width 17 height 18
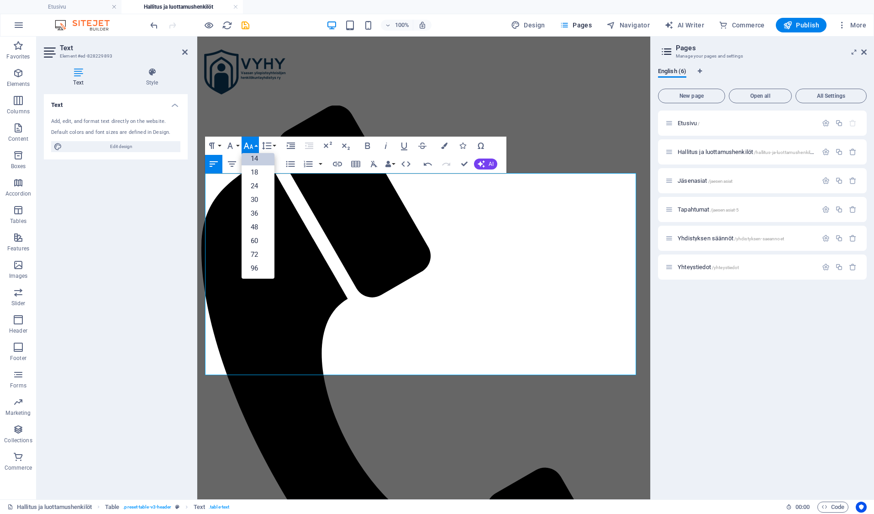
scroll to position [73, 0]
click at [256, 172] on link "18" at bounding box center [257, 172] width 33 height 14
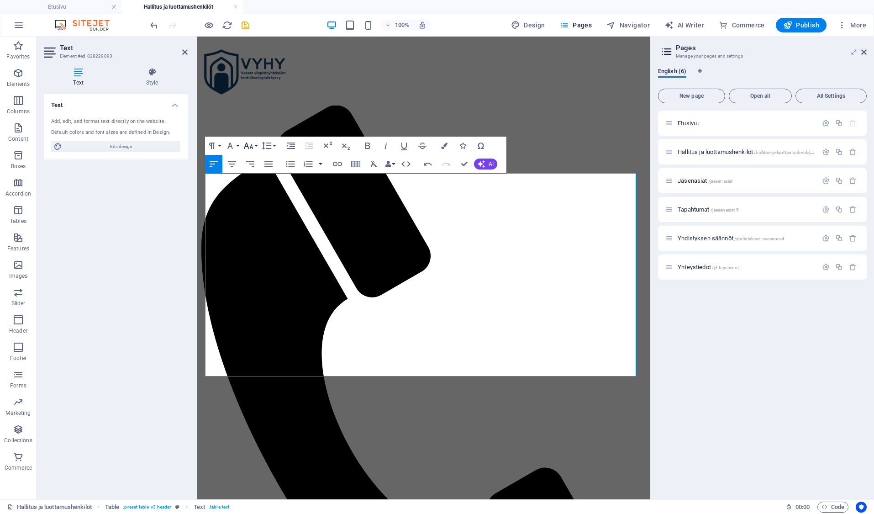
click at [254, 145] on button "Font Size" at bounding box center [249, 145] width 17 height 18
click at [257, 160] on link "14" at bounding box center [257, 159] width 33 height 14
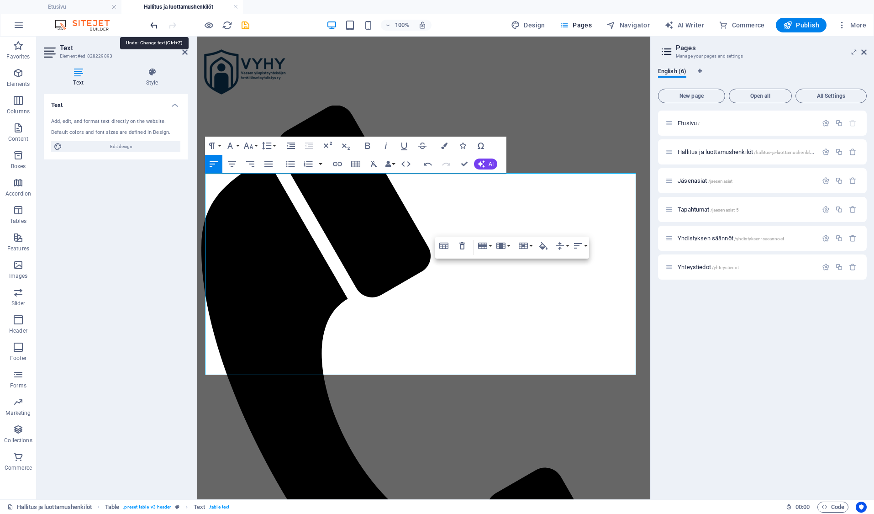
click at [155, 25] on icon "undo" at bounding box center [154, 25] width 10 height 10
click at [152, 22] on icon "undo" at bounding box center [154, 25] width 10 height 10
click at [153, 23] on icon "undo" at bounding box center [154, 25] width 10 height 10
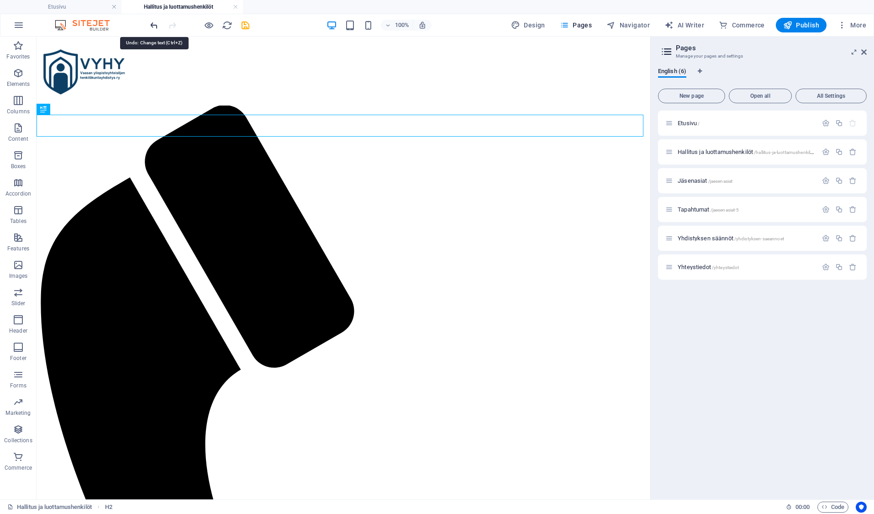
click at [154, 24] on icon "undo" at bounding box center [154, 25] width 10 height 10
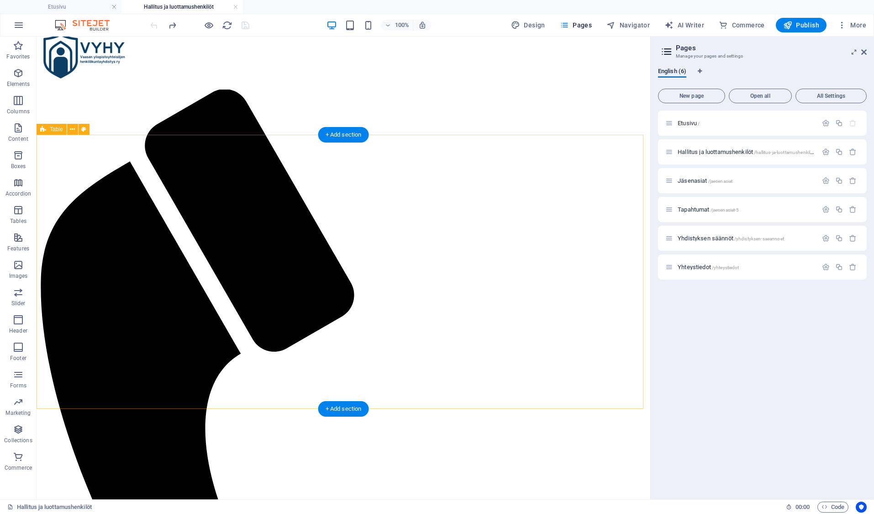
scroll to position [0, 0]
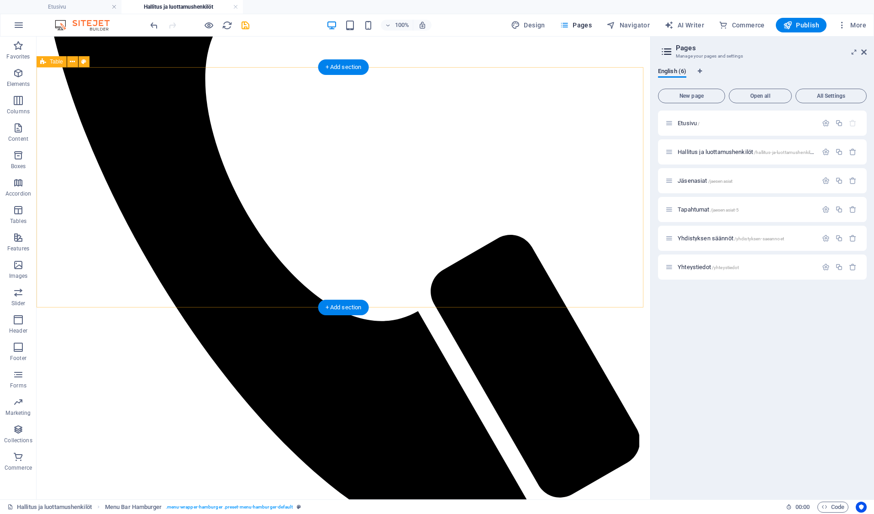
scroll to position [320, 0]
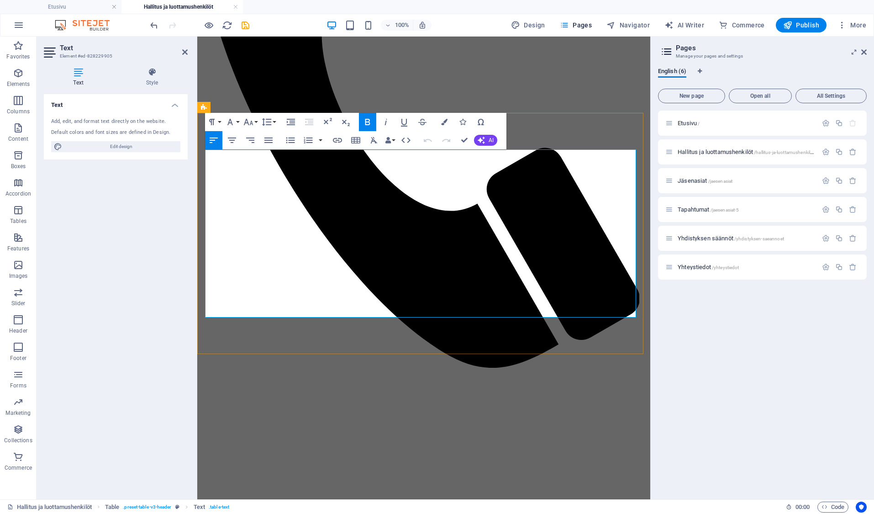
click at [346, 272] on button "Row" at bounding box center [342, 273] width 17 height 18
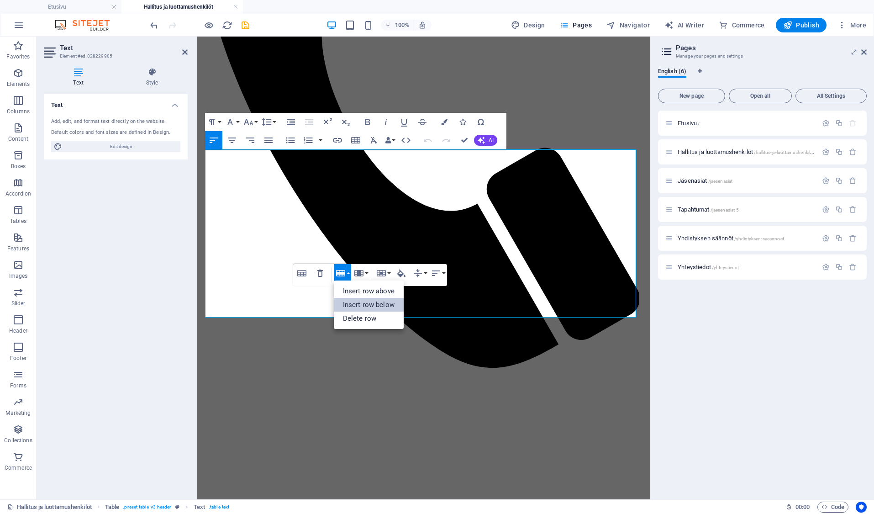
click at [385, 304] on link "Insert row below" at bounding box center [369, 305] width 70 height 14
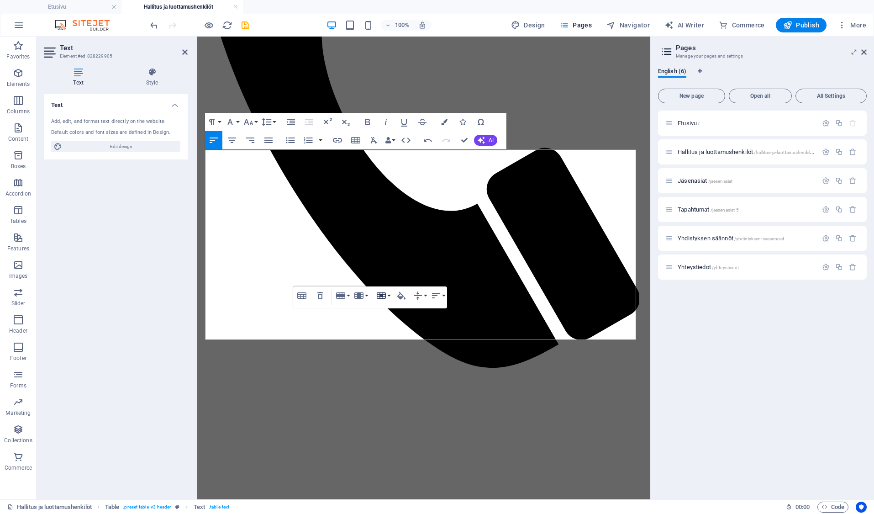
click at [387, 295] on button "Cell" at bounding box center [382, 295] width 17 height 18
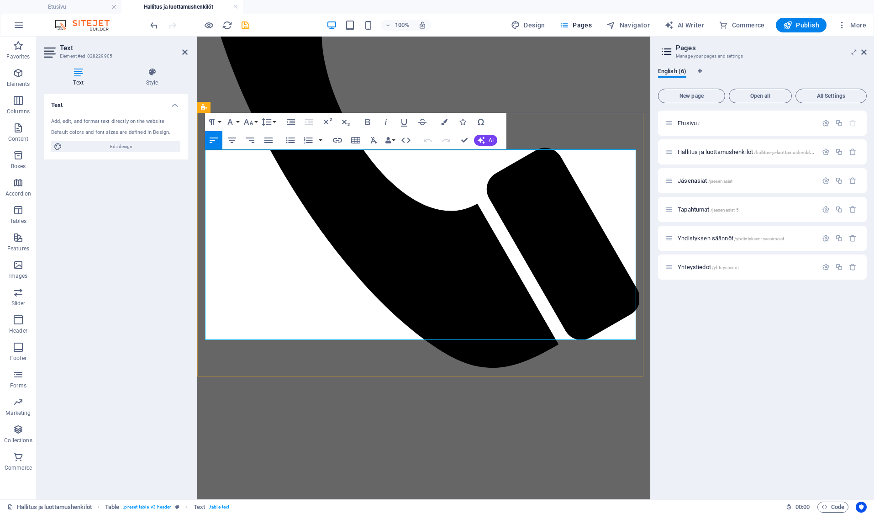
click at [297, 294] on button "Cell" at bounding box center [291, 295] width 17 height 18
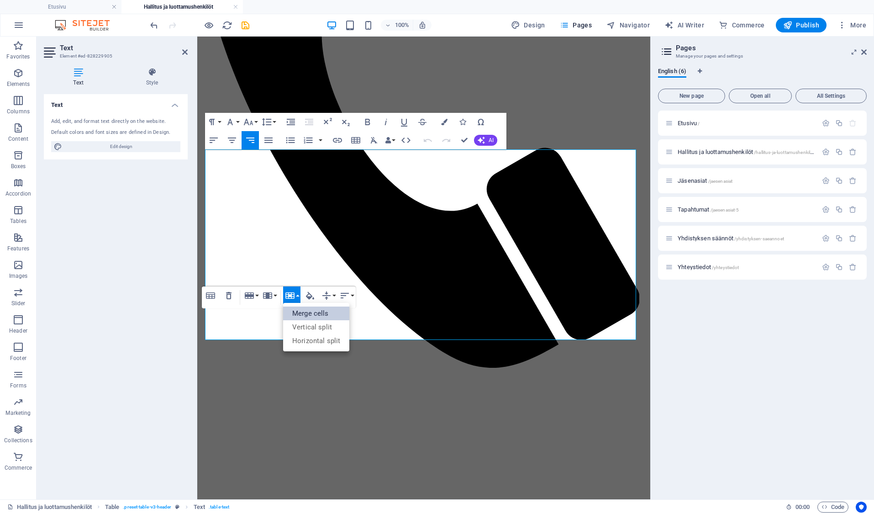
click at [299, 309] on link "Merge cells" at bounding box center [316, 313] width 66 height 14
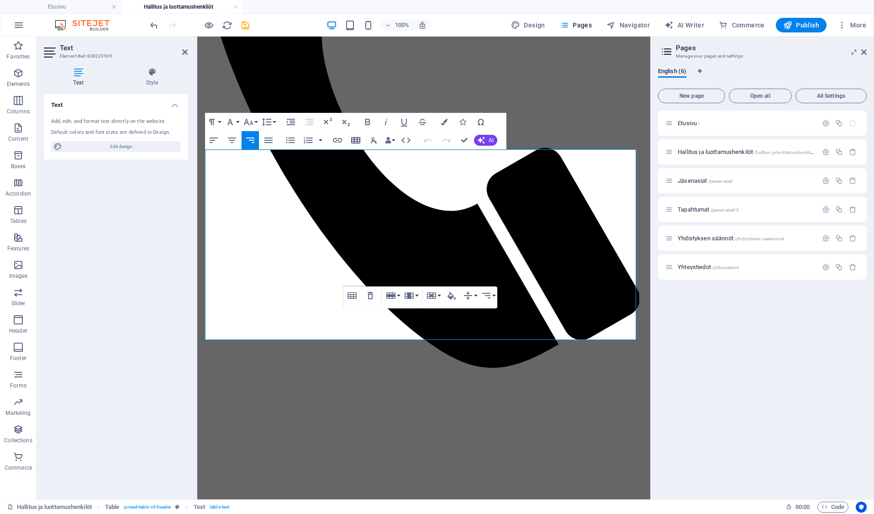
click at [357, 139] on icon "button" at bounding box center [355, 140] width 9 height 6
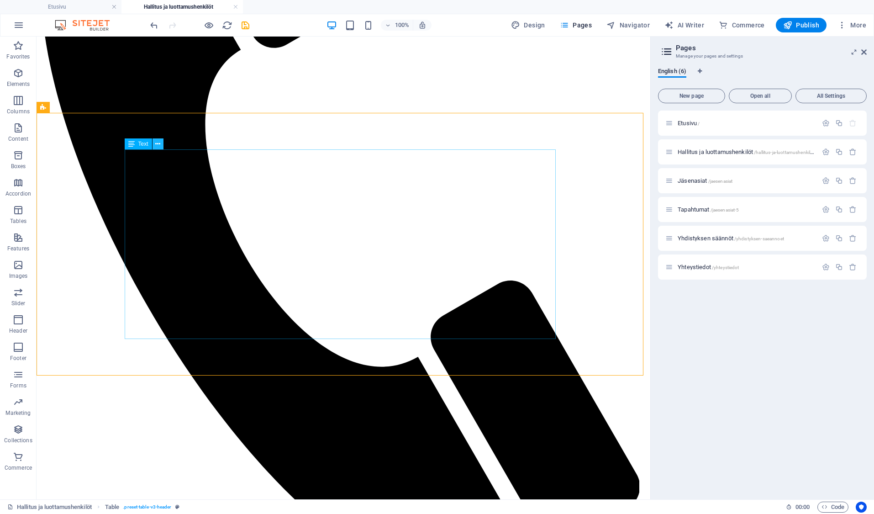
click at [157, 143] on icon at bounding box center [157, 144] width 5 height 10
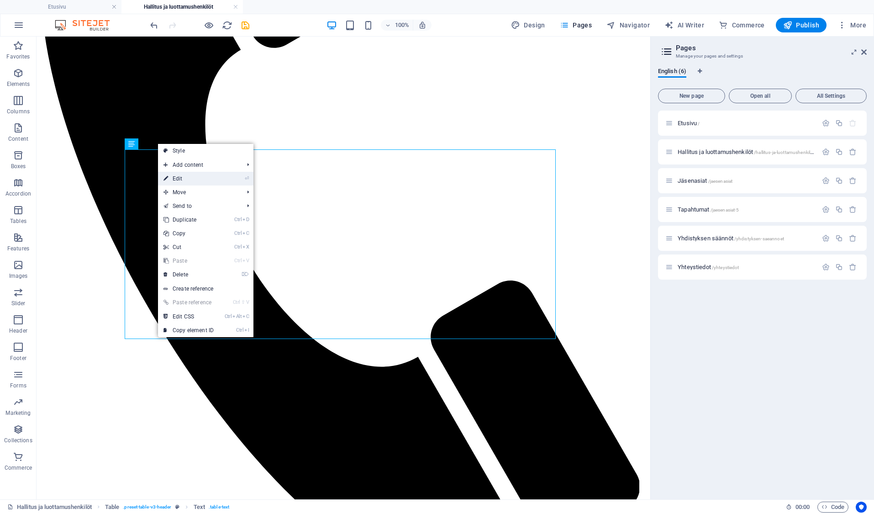
click at [183, 177] on link "⏎ Edit" at bounding box center [188, 179] width 61 height 14
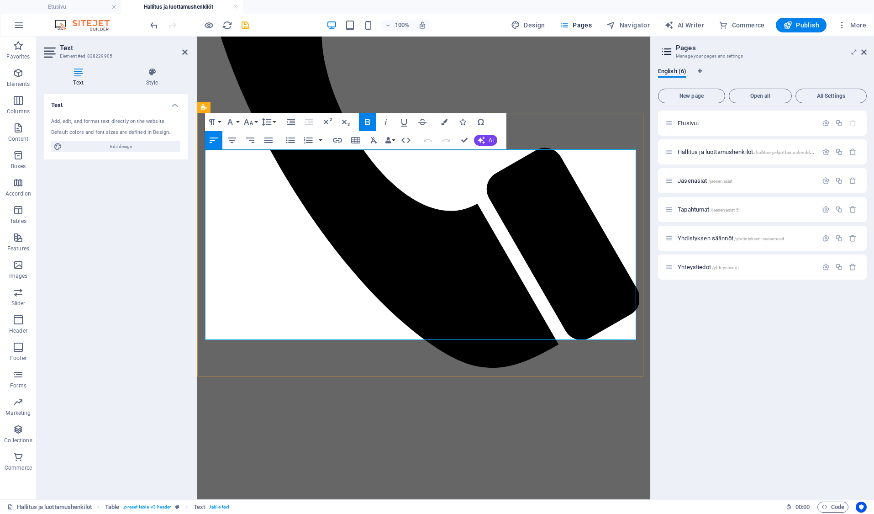
drag, startPoint x: 419, startPoint y: 328, endPoint x: 407, endPoint y: 328, distance: 12.3
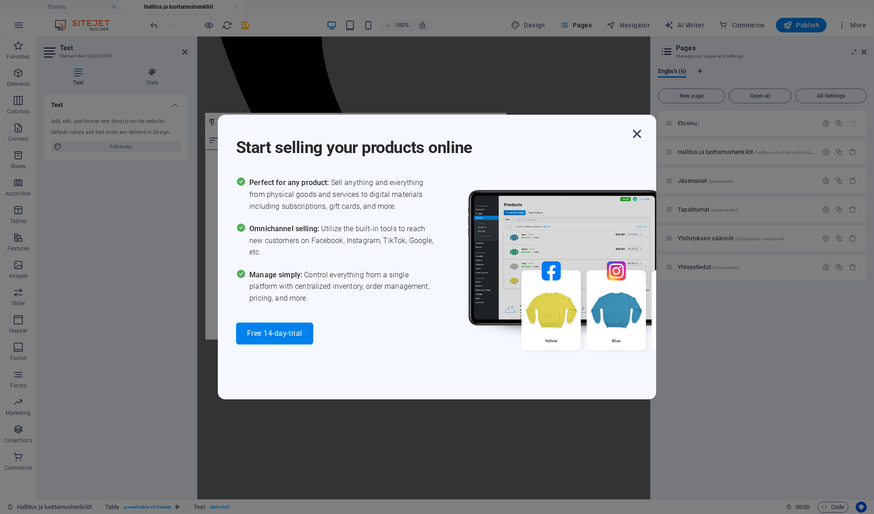
click at [638, 133] on icon "button" at bounding box center [637, 134] width 16 height 16
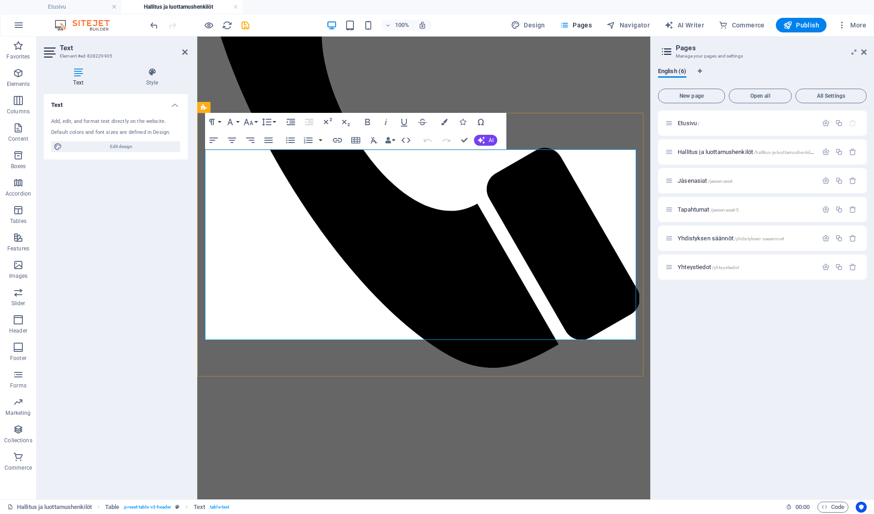
click at [354, 296] on icon "button" at bounding box center [351, 295] width 9 height 6
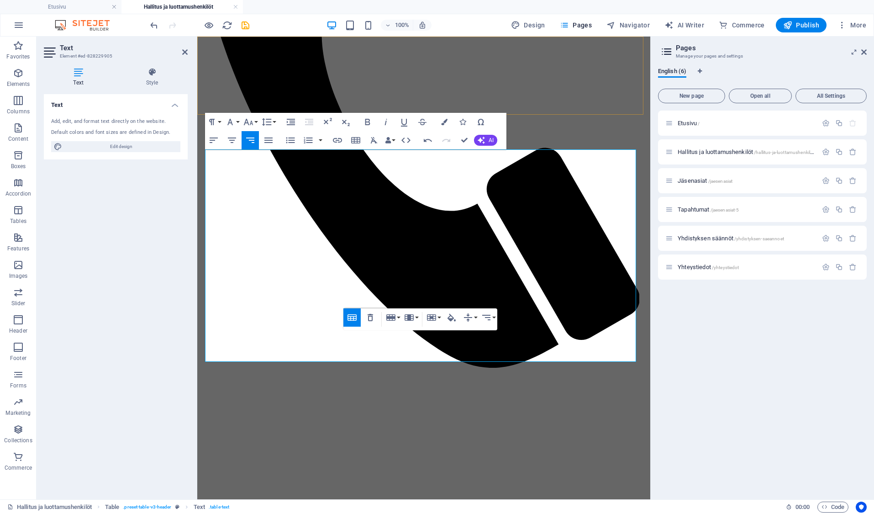
click at [482, 53] on div "Drop content here or Add elements Paste clipboard etusivu hallitus ja luottamus…" at bounding box center [424, 439] width 446 height 1437
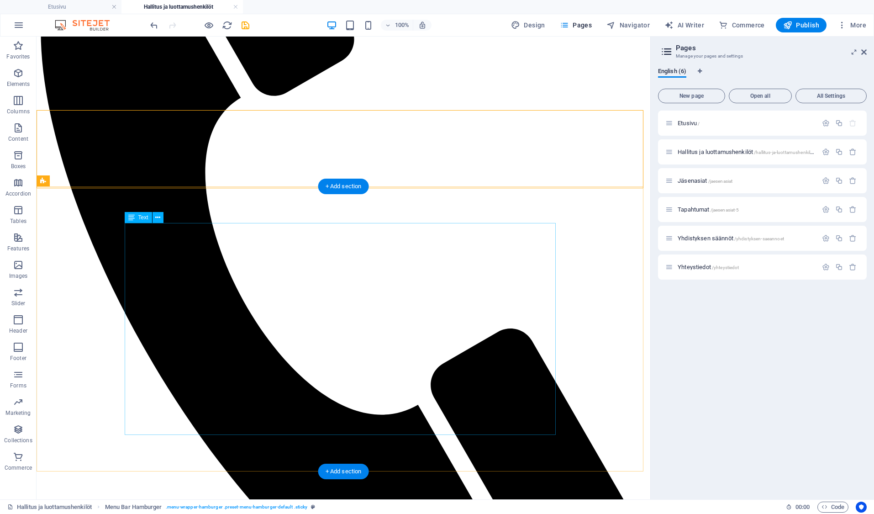
scroll to position [246, 0]
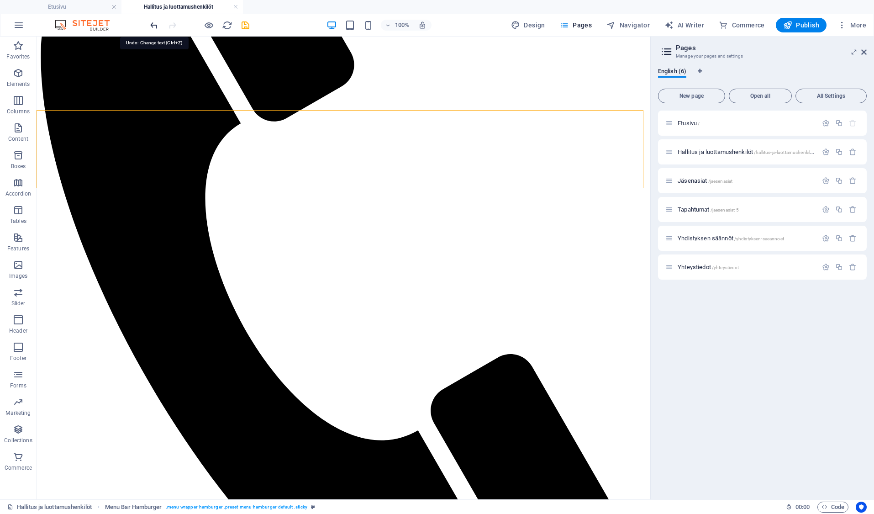
click at [154, 24] on icon "undo" at bounding box center [154, 25] width 10 height 10
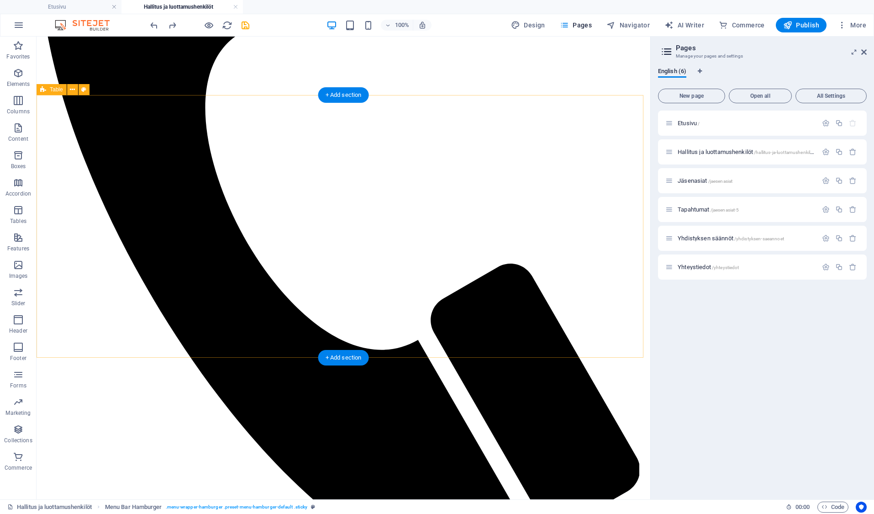
scroll to position [337, 0]
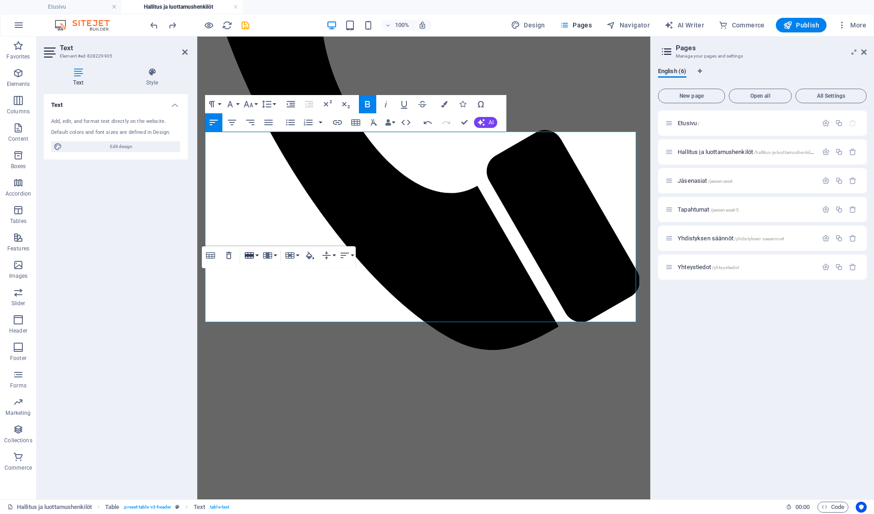
click at [257, 256] on button "Row" at bounding box center [250, 255] width 17 height 18
click at [266, 272] on link "Insert row above" at bounding box center [277, 273] width 70 height 14
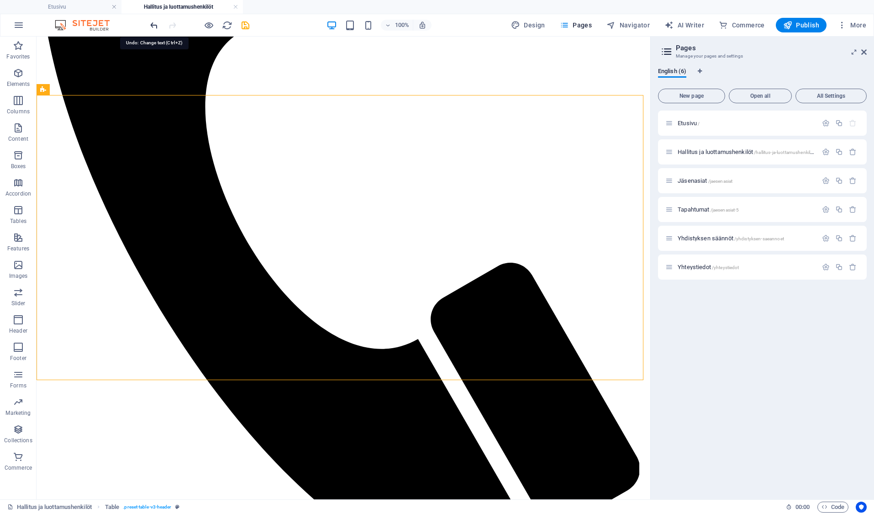
click at [153, 24] on icon "undo" at bounding box center [154, 25] width 10 height 10
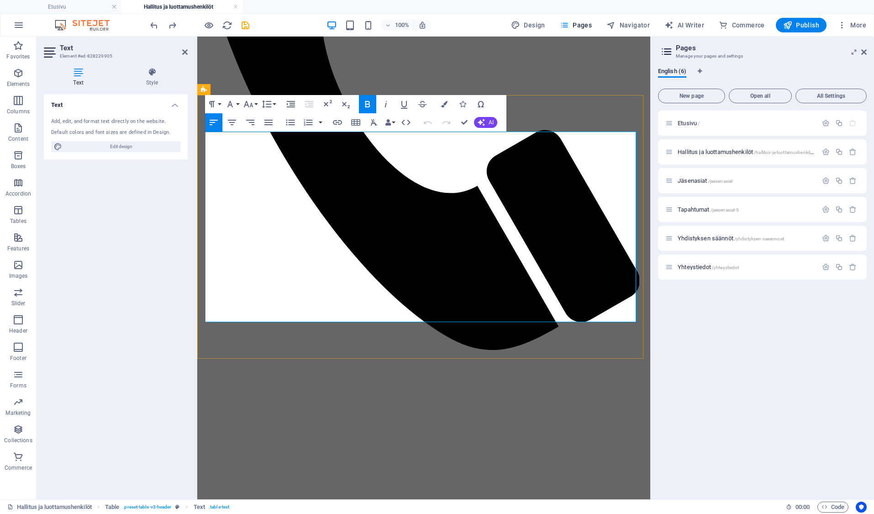
click at [349, 254] on button "Row" at bounding box center [342, 255] width 17 height 18
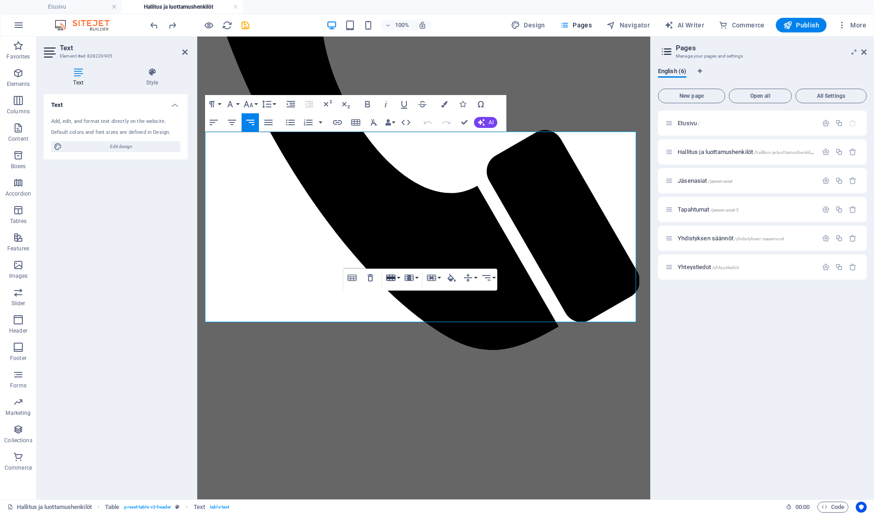
click at [396, 277] on button "Row" at bounding box center [392, 277] width 17 height 18
click at [400, 322] on link "Delete row" at bounding box center [419, 323] width 70 height 14
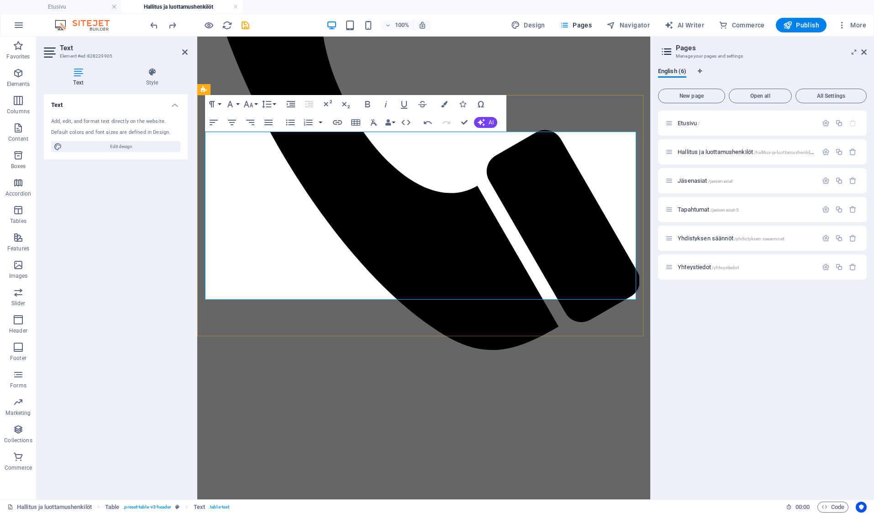
click at [257, 253] on button "Row" at bounding box center [250, 255] width 17 height 18
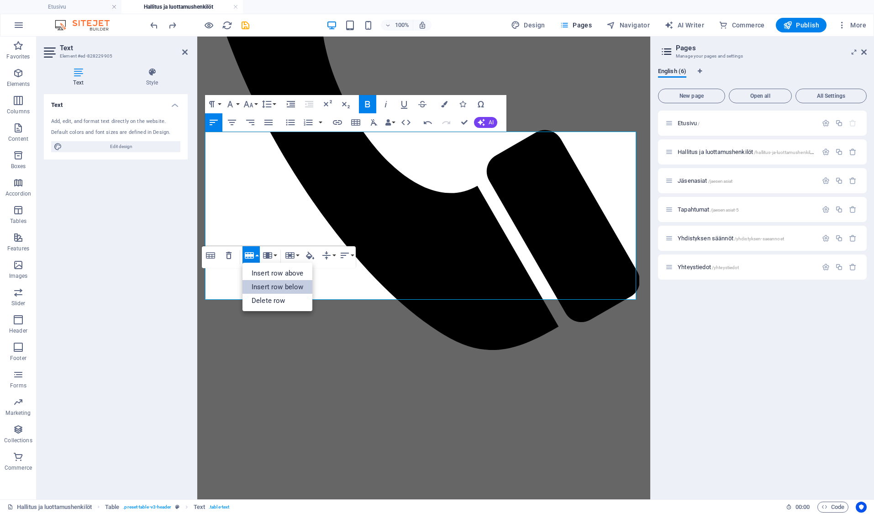
click at [259, 286] on link "Insert row below" at bounding box center [277, 287] width 70 height 14
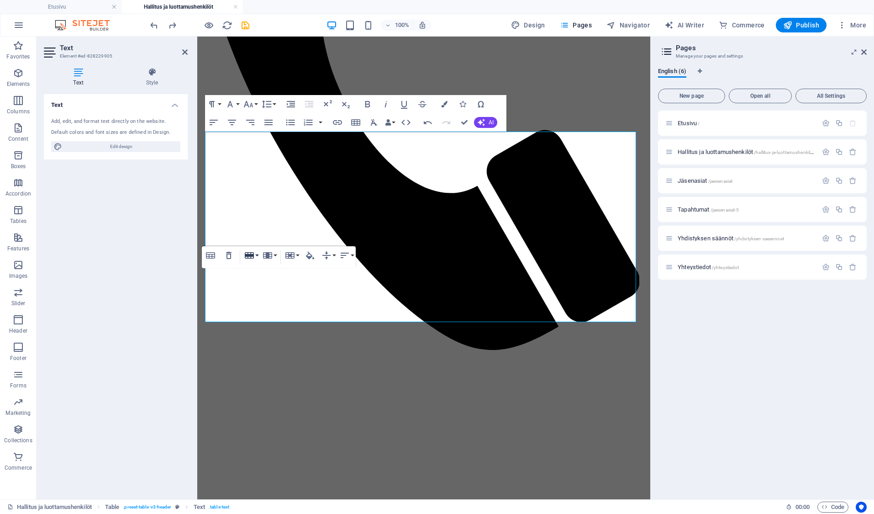
click at [256, 255] on button "Row" at bounding box center [250, 255] width 17 height 18
click at [265, 287] on link "Insert row below" at bounding box center [277, 287] width 70 height 14
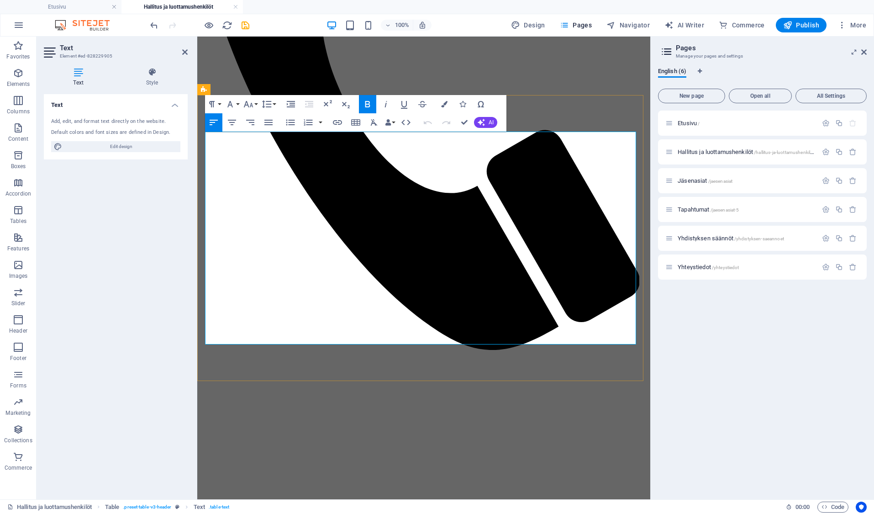
drag, startPoint x: 271, startPoint y: 309, endPoint x: 210, endPoint y: 308, distance: 60.7
click at [367, 104] on icon "button" at bounding box center [367, 104] width 5 height 6
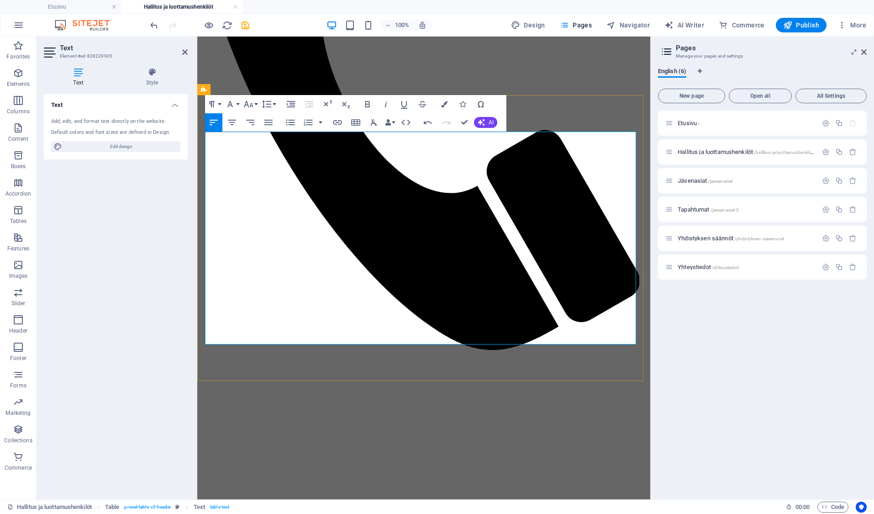
drag, startPoint x: 262, startPoint y: 333, endPoint x: 209, endPoint y: 334, distance: 53.4
click at [367, 103] on icon "button" at bounding box center [367, 104] width 11 height 11
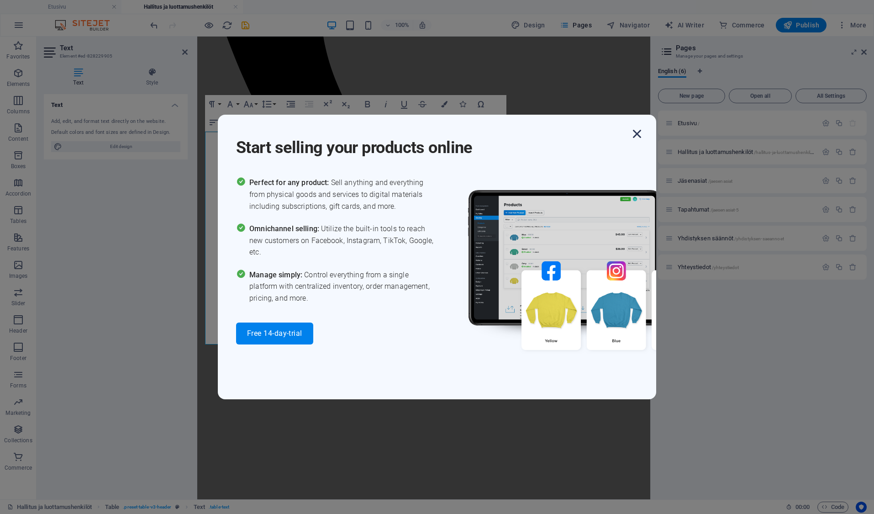
click at [634, 131] on icon "button" at bounding box center [637, 134] width 16 height 16
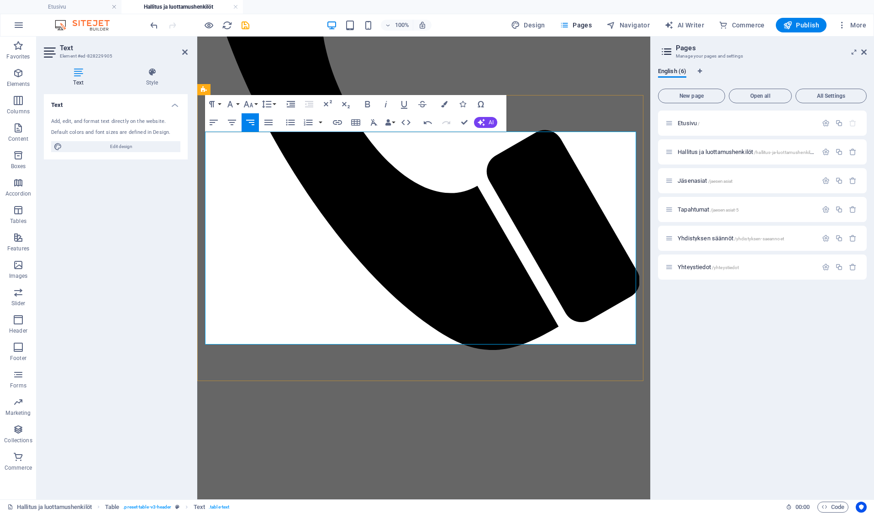
click at [547, 86] on div "Drop content here or Add elements Paste clipboard etusivu hallitus ja luottamus…" at bounding box center [424, 421] width 446 height 1437
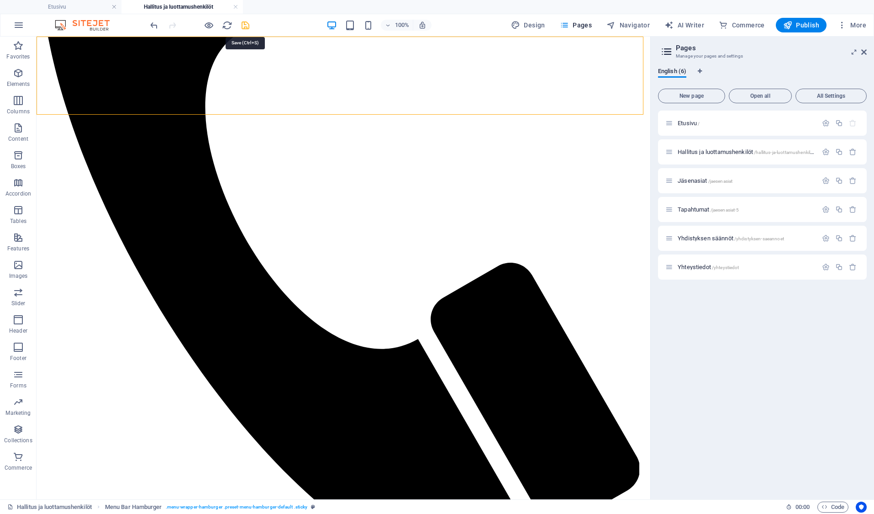
click at [245, 21] on icon "save" at bounding box center [245, 25] width 10 height 10
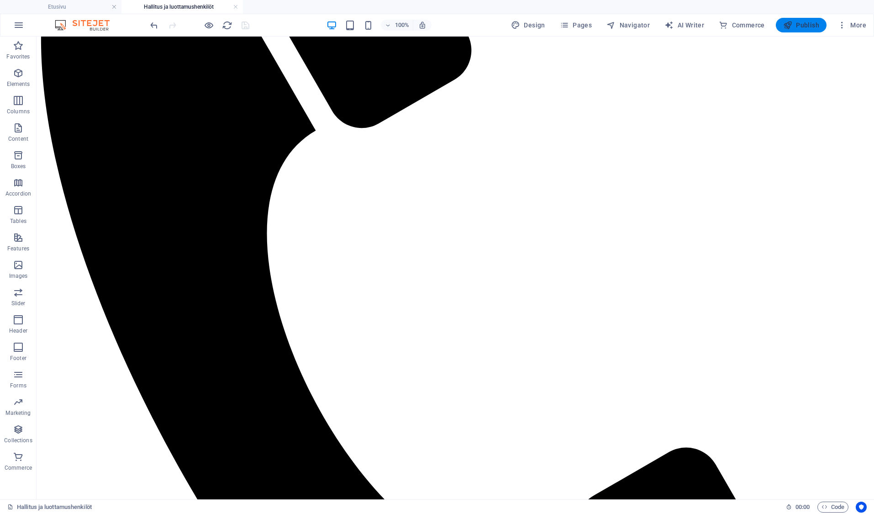
click at [806, 23] on span "Publish" at bounding box center [801, 25] width 36 height 9
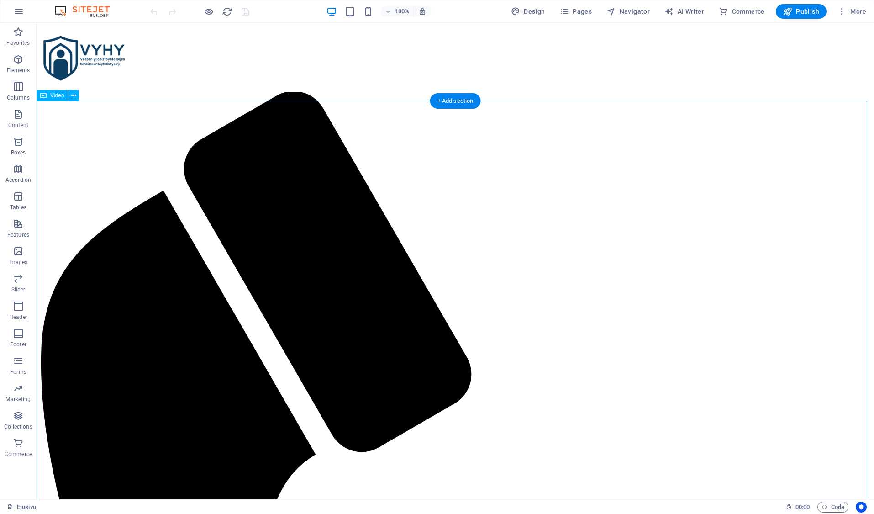
scroll to position [355, 0]
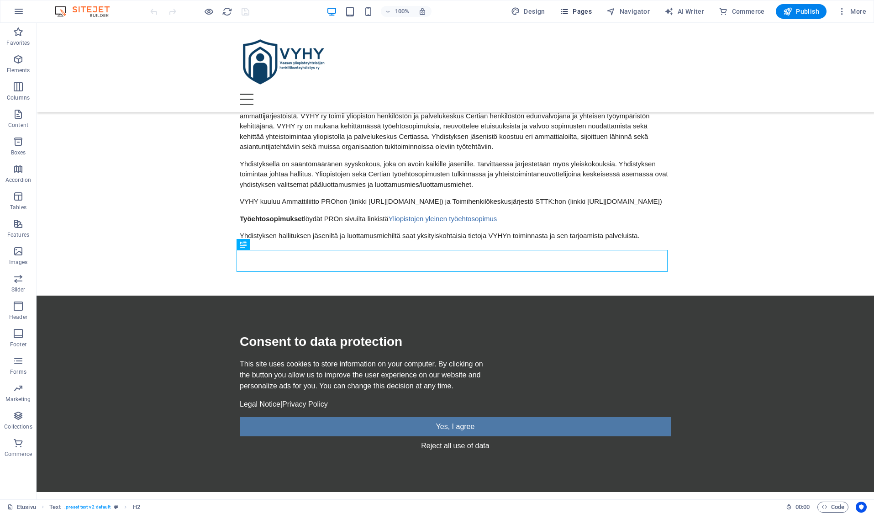
click at [585, 11] on span "Pages" at bounding box center [576, 11] width 32 height 9
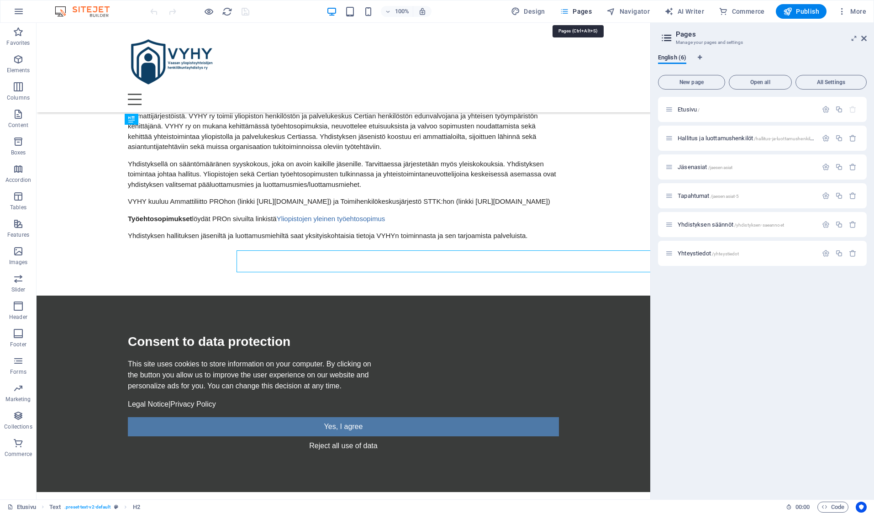
scroll to position [354, 0]
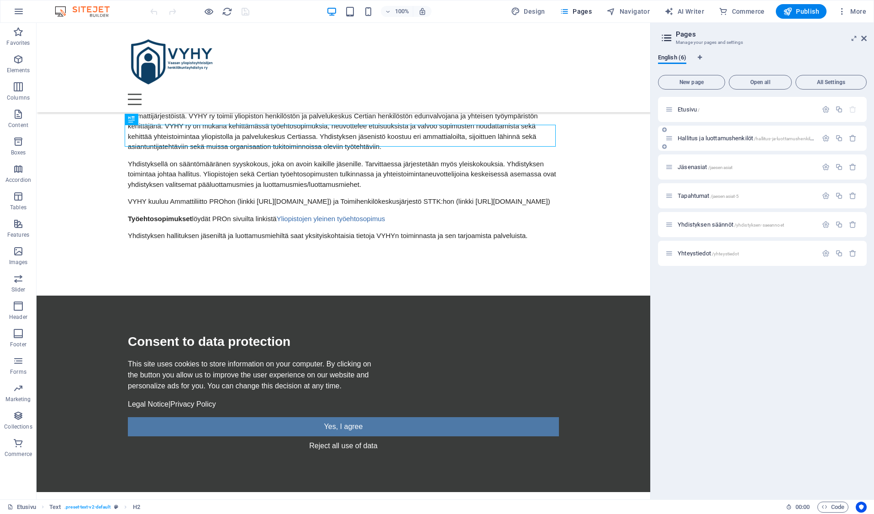
click at [718, 141] on div "Hallitus ja luottamushenkilöt /hallitus-ja-luottamushenkiloet" at bounding box center [741, 138] width 152 height 10
click at [729, 136] on span "Hallitus ja luottamushenkilöt /hallitus-ja-luottamushenkiloet" at bounding box center [746, 138] width 139 height 7
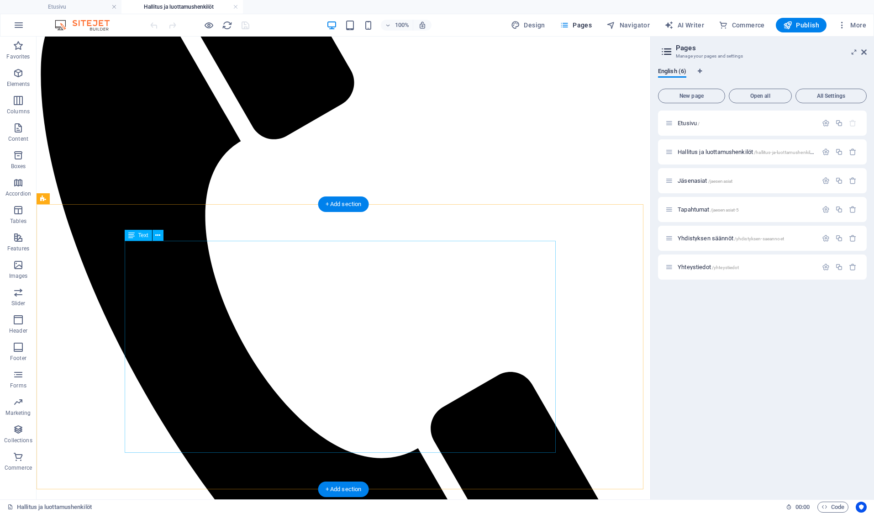
scroll to position [274, 0]
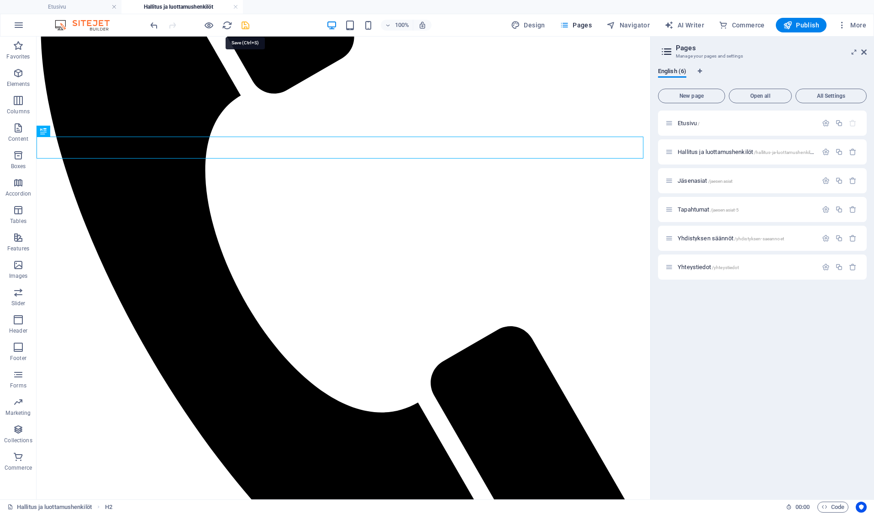
click at [245, 24] on icon "save" at bounding box center [245, 25] width 10 height 10
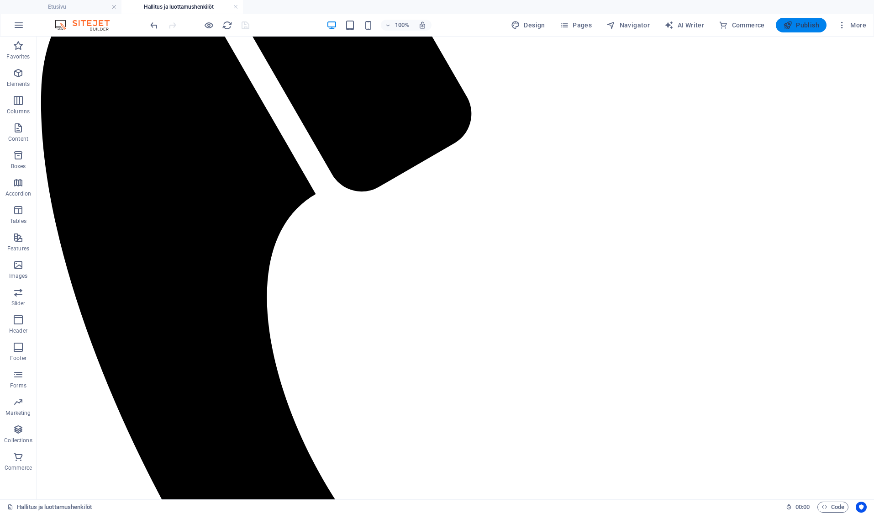
click at [814, 25] on span "Publish" at bounding box center [801, 25] width 36 height 9
